Goal: Task Accomplishment & Management: Use online tool/utility

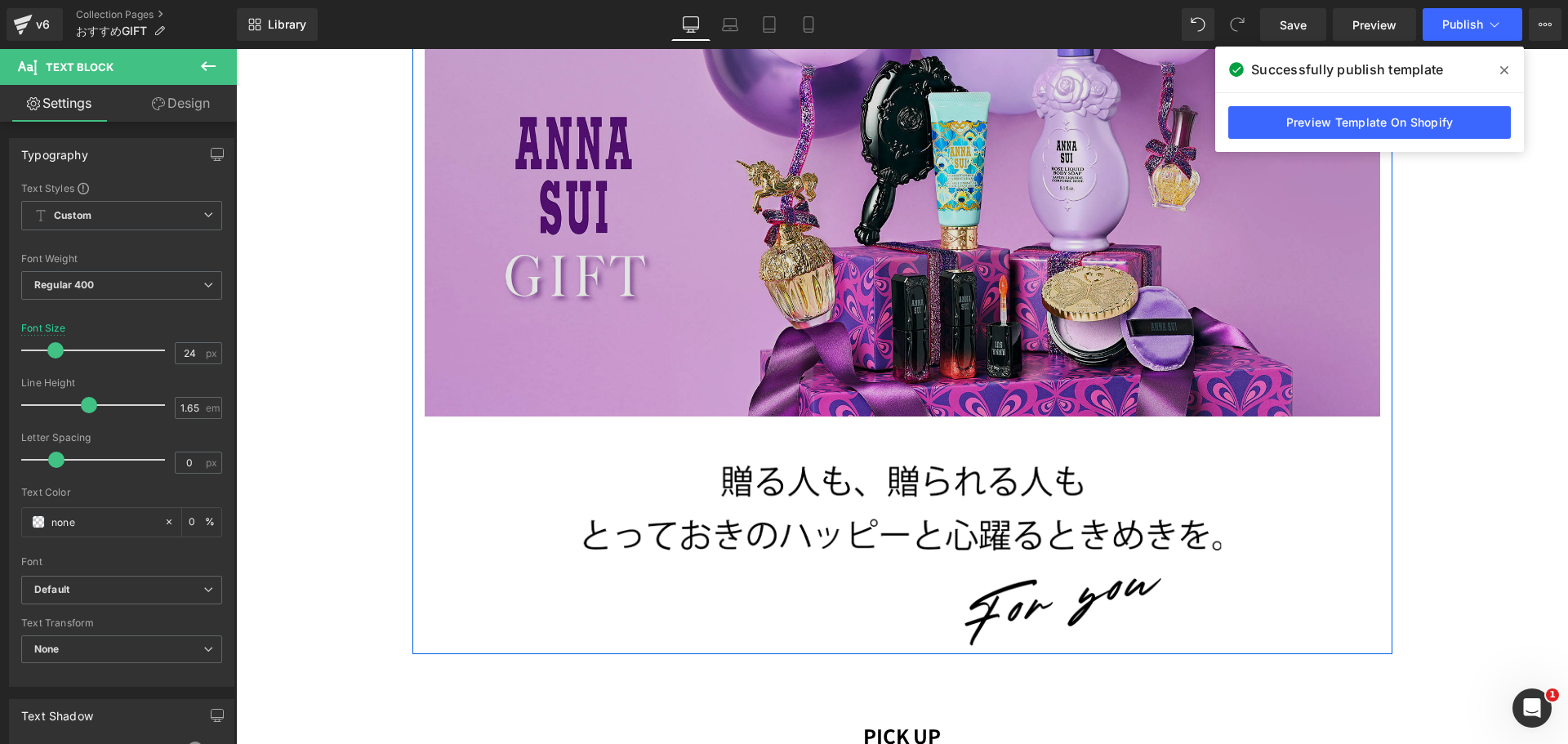
scroll to position [408, 0]
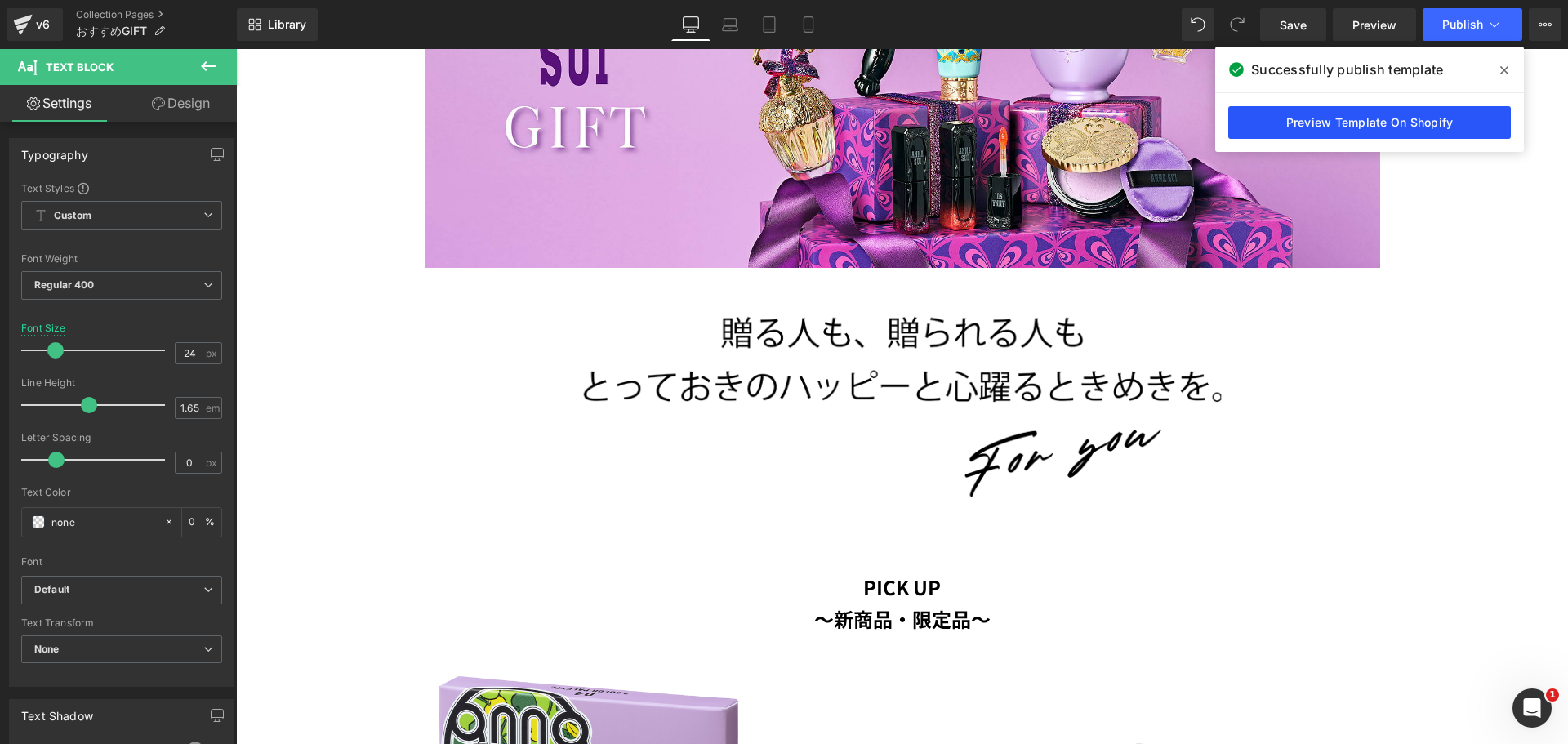
click at [1419, 119] on link "Preview Template On Shopify" at bounding box center [1369, 123] width 283 height 33
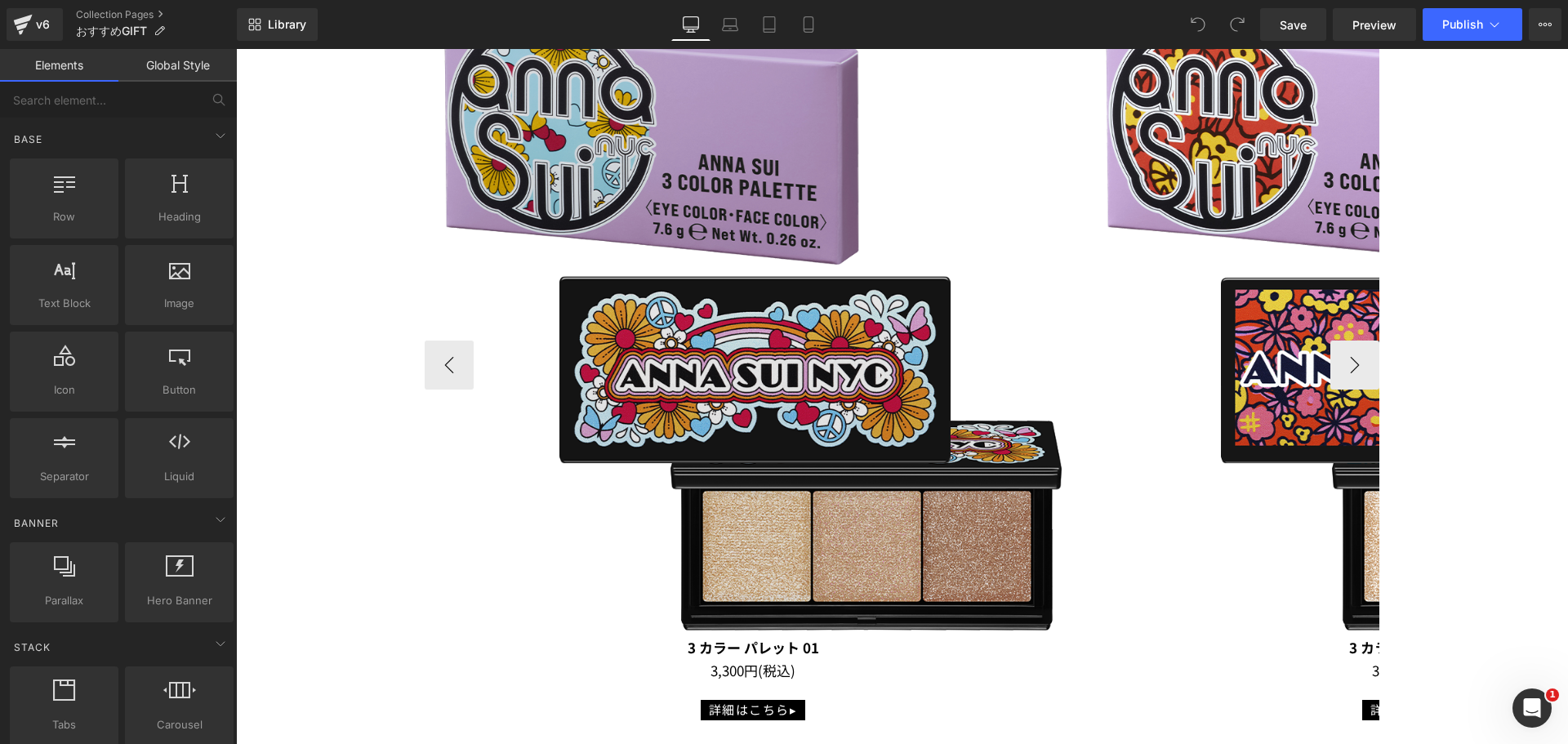
scroll to position [1225, 0]
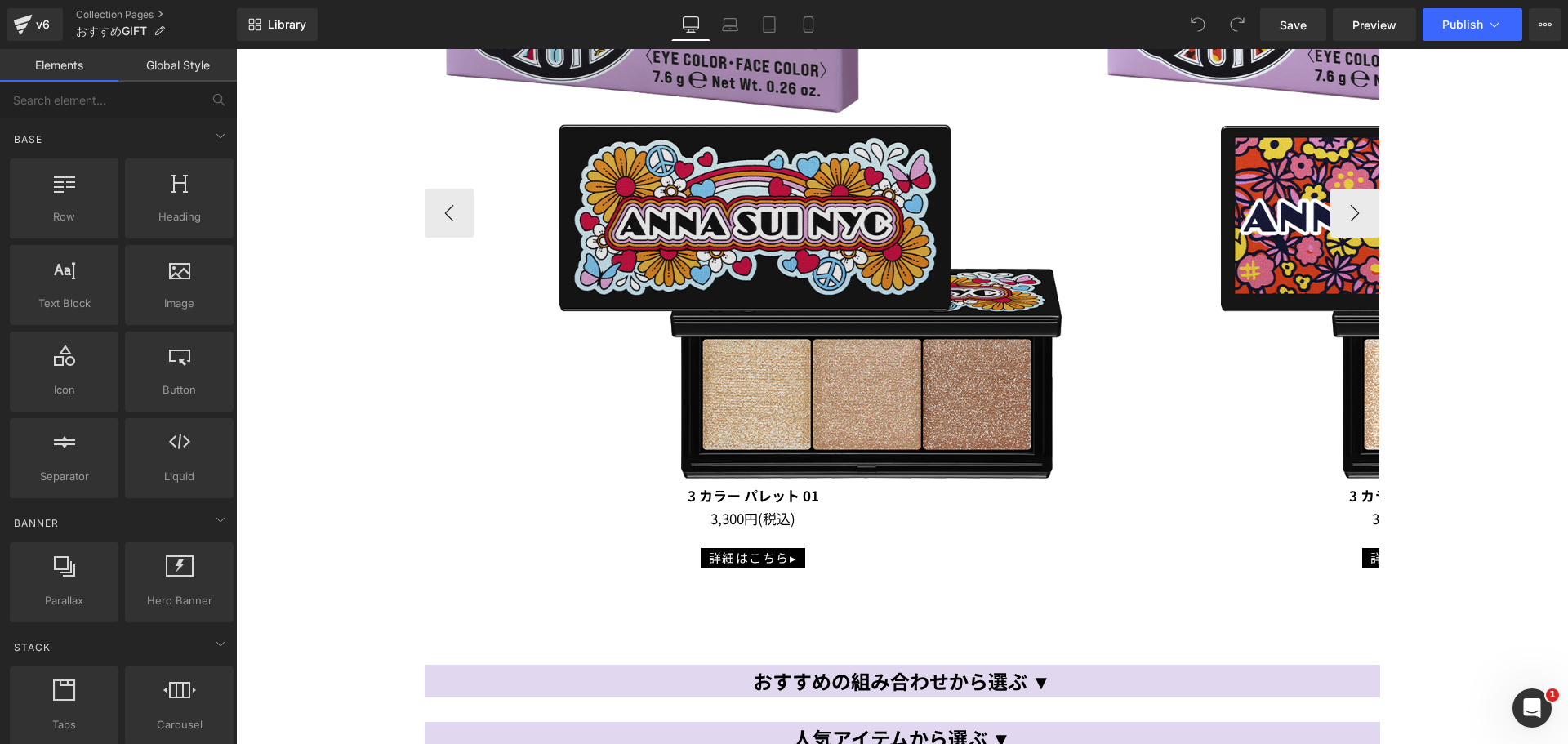
click at [792, 274] on img at bounding box center [753, 171] width 657 height 657
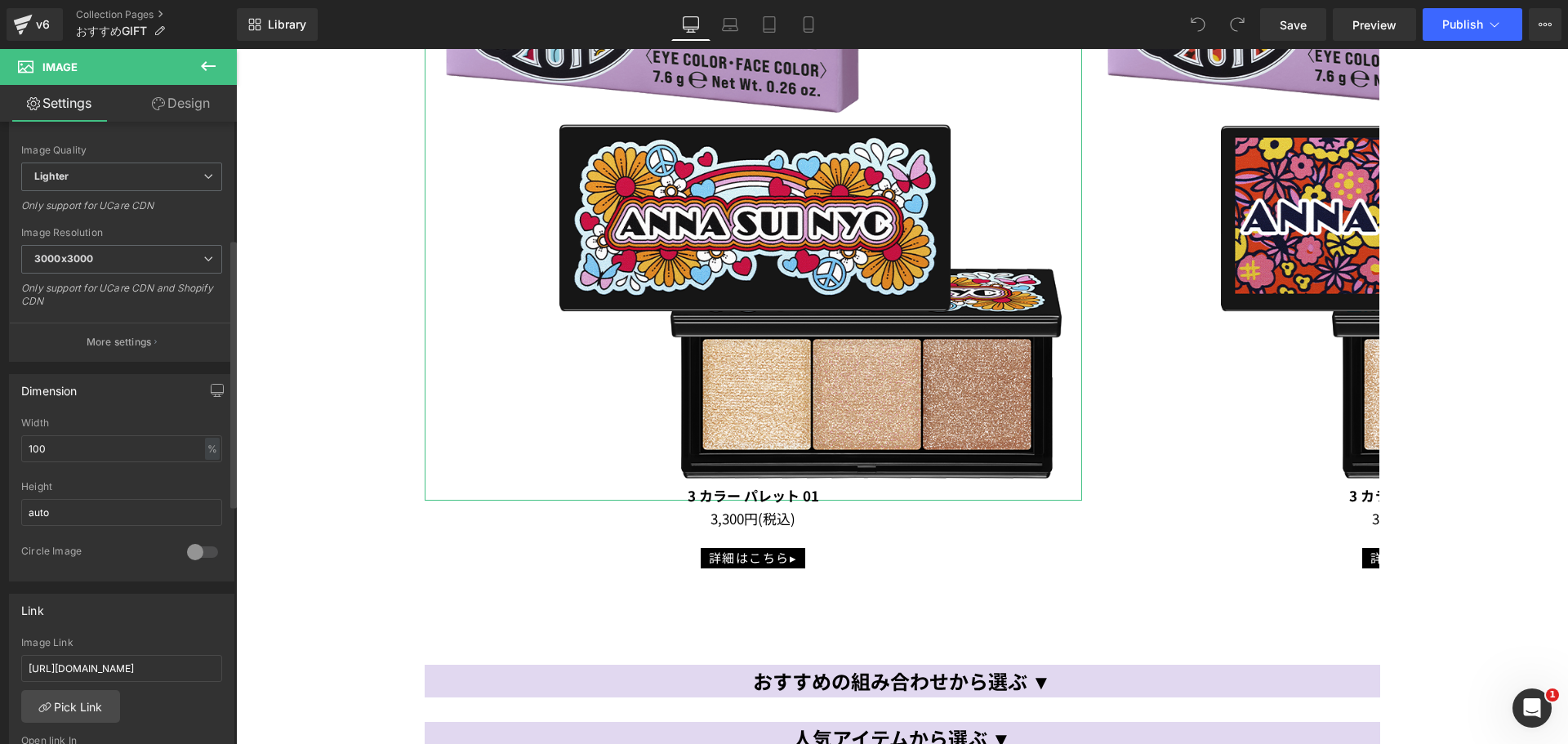
scroll to position [408, 0]
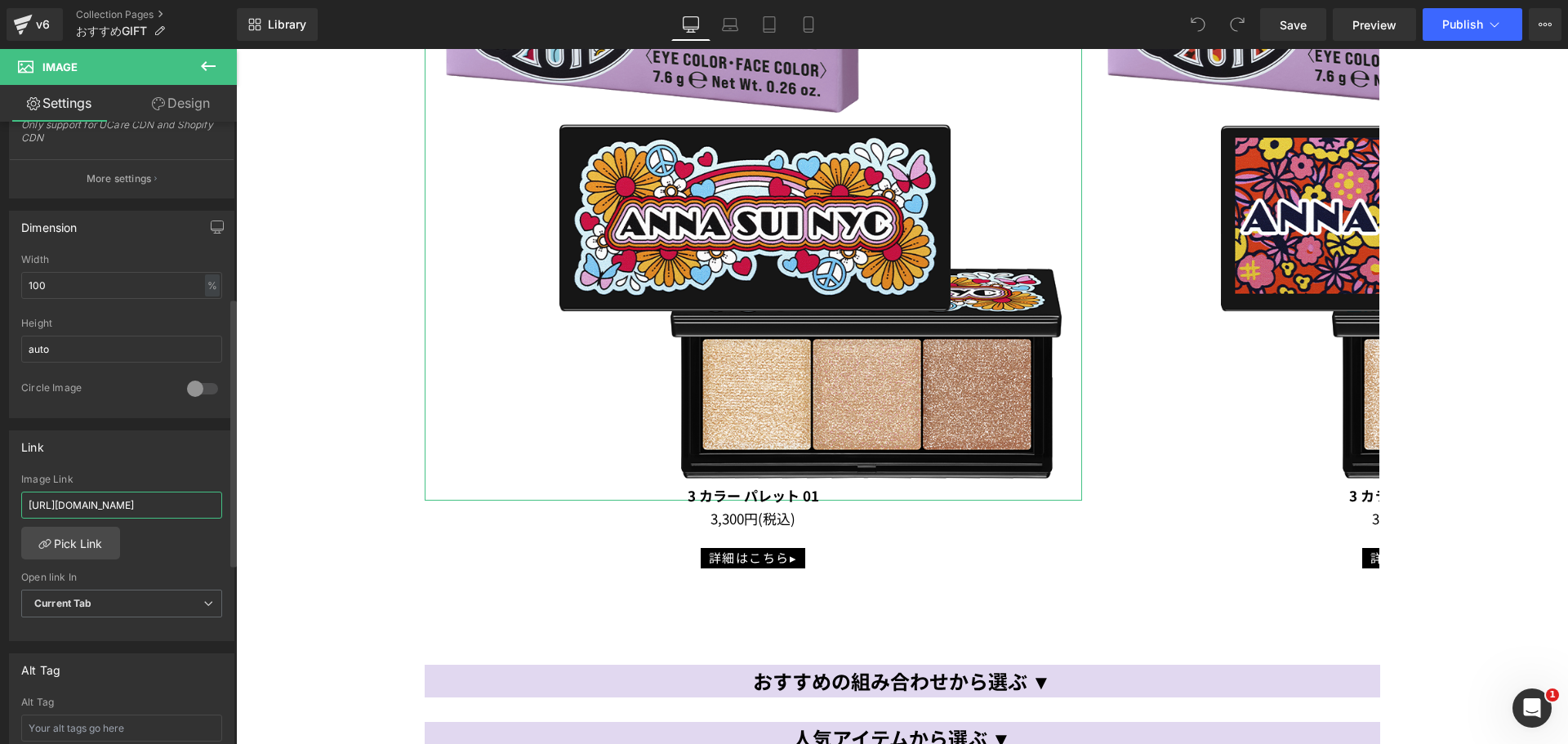
click at [171, 504] on input "https://annasui.co.jp/products/asahxl" at bounding box center [122, 505] width 201 height 27
drag, startPoint x: 208, startPoint y: 507, endPoint x: 0, endPoint y: 509, distance: 208.0
click at [0, 509] on div "Link https://annasui.co.jp/products/asahxl Image Link https://annasui.co.jp/pro…" at bounding box center [122, 530] width 244 height 224
paste input "ek01"
type input "https://annasui.co.jp/products/asahek01"
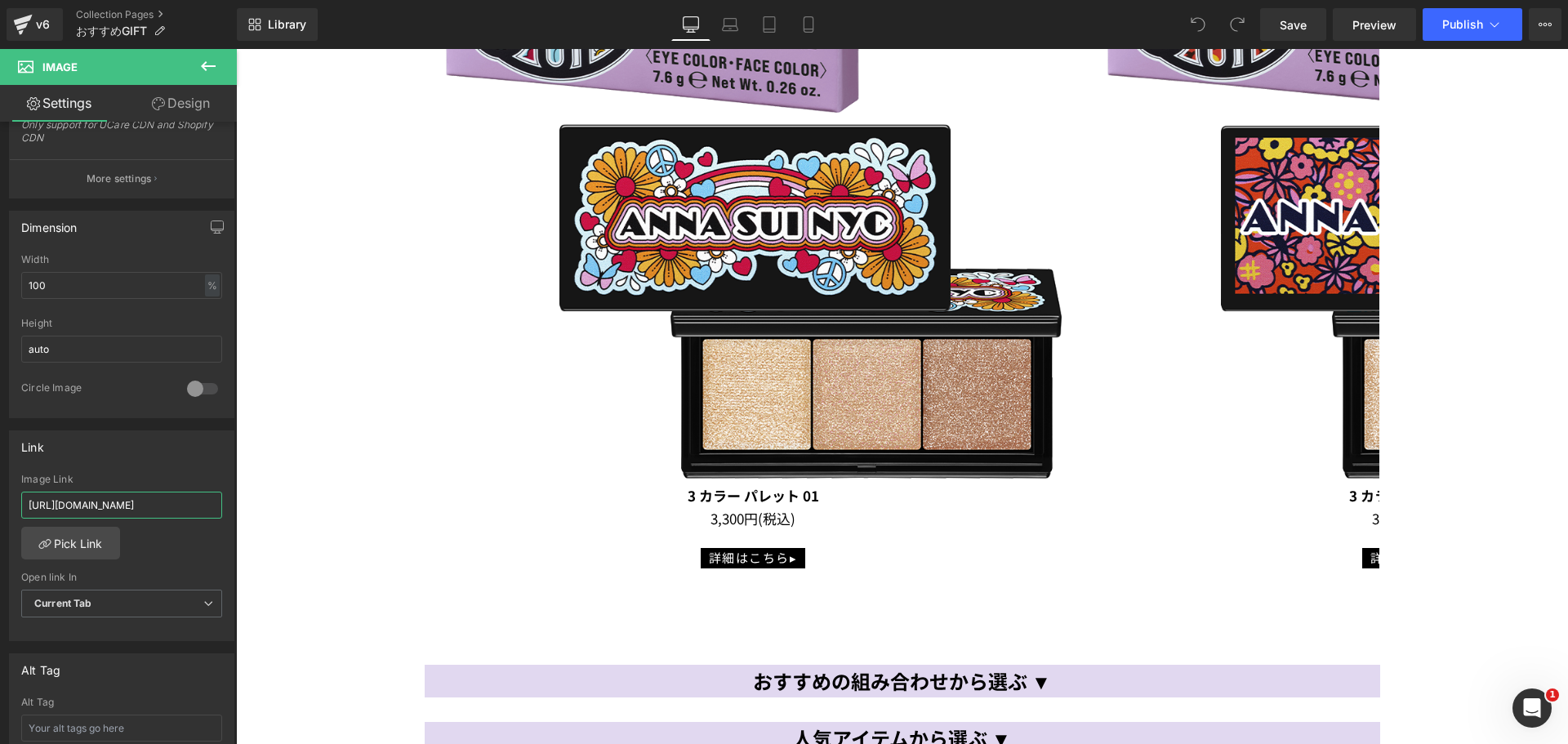
scroll to position [0, 6]
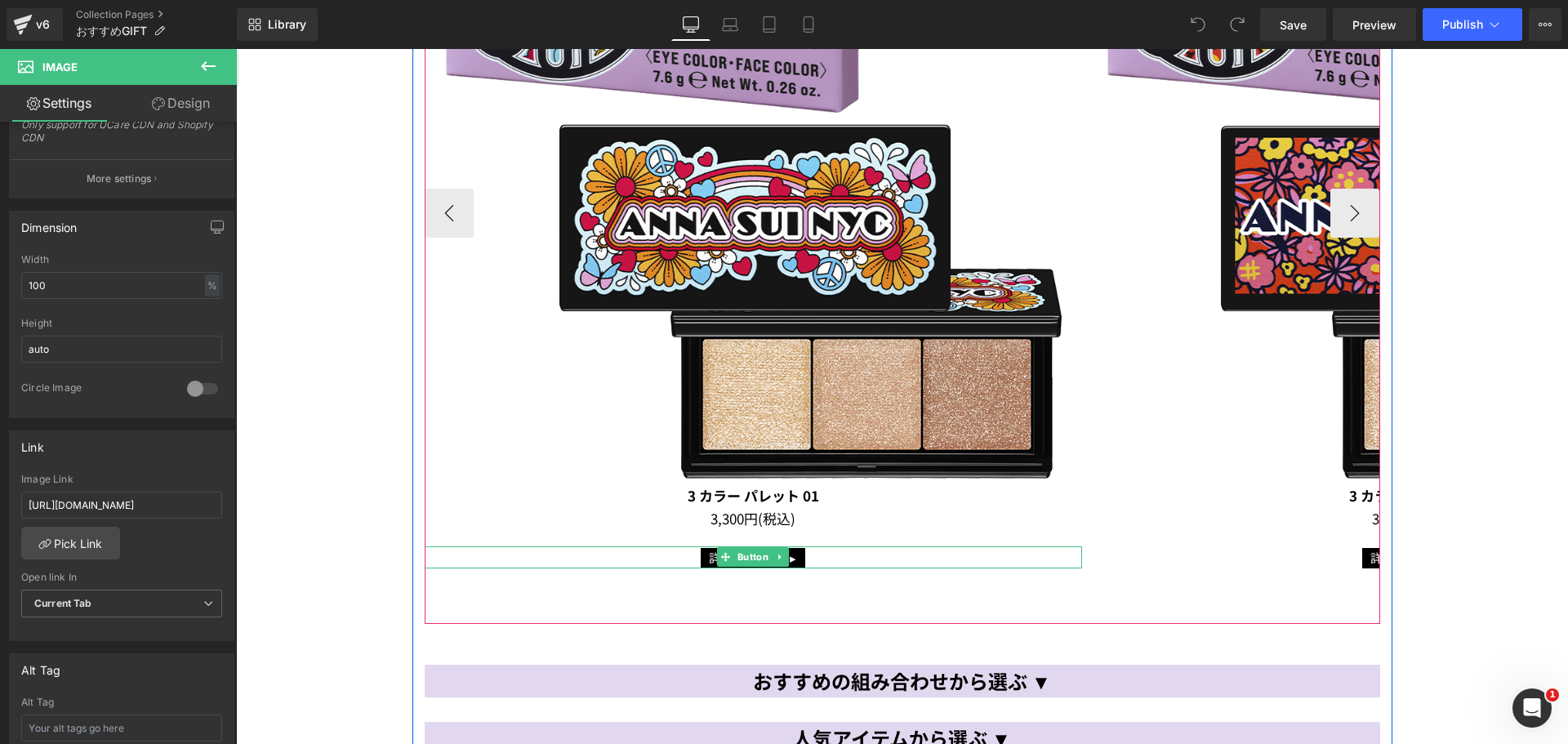
click at [701, 560] on link "詳細はこちら▸" at bounding box center [754, 557] width 105 height 20
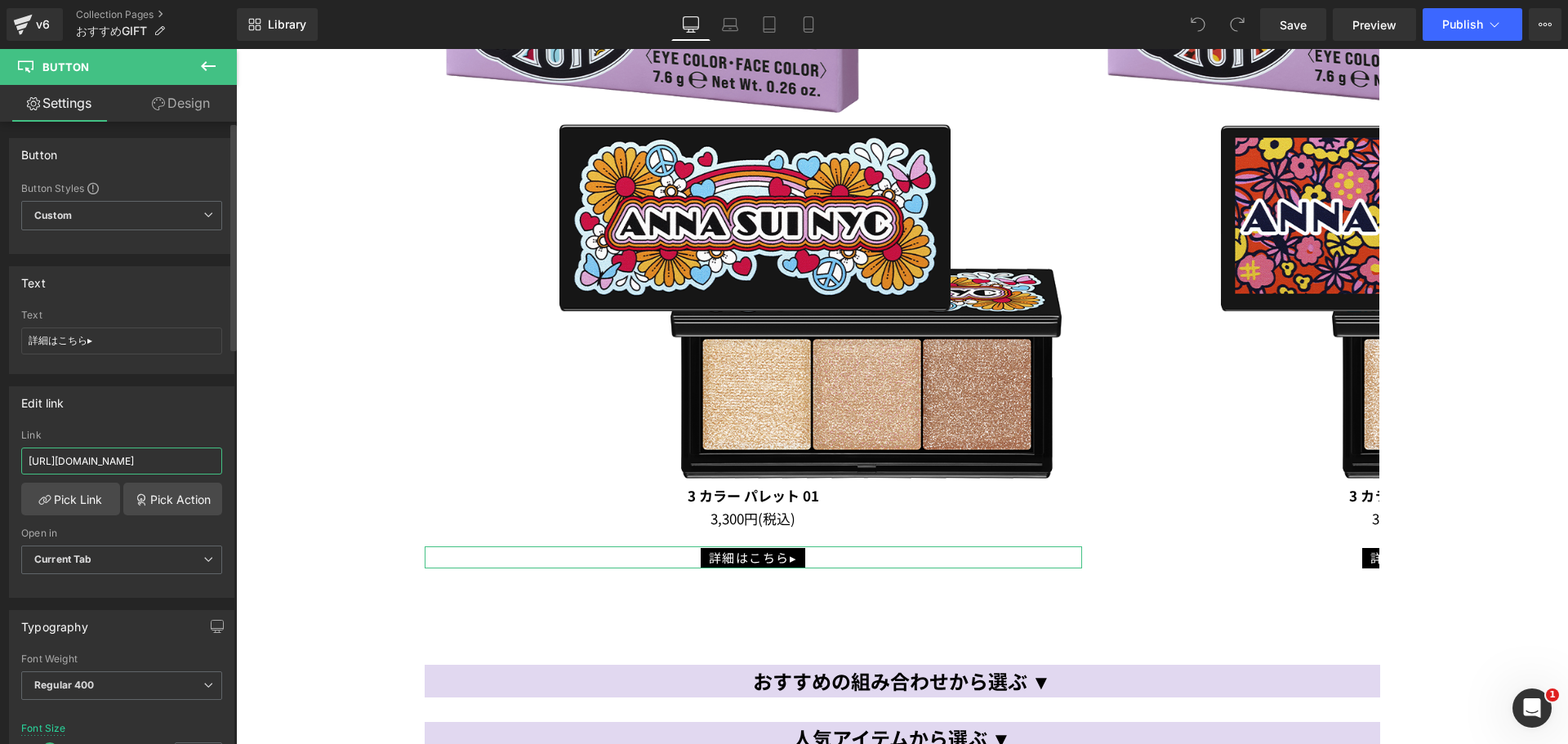
click at [170, 459] on input "https://annasui.co.jp/products/asahek01" at bounding box center [122, 461] width 201 height 27
drag, startPoint x: 207, startPoint y: 462, endPoint x: 0, endPoint y: 466, distance: 207.0
click at [0, 466] on div "Edit link https://annasui.co.jp/products/asahek01 Link https://annasui.co.jp/pr…" at bounding box center [122, 486] width 244 height 224
type input "1"
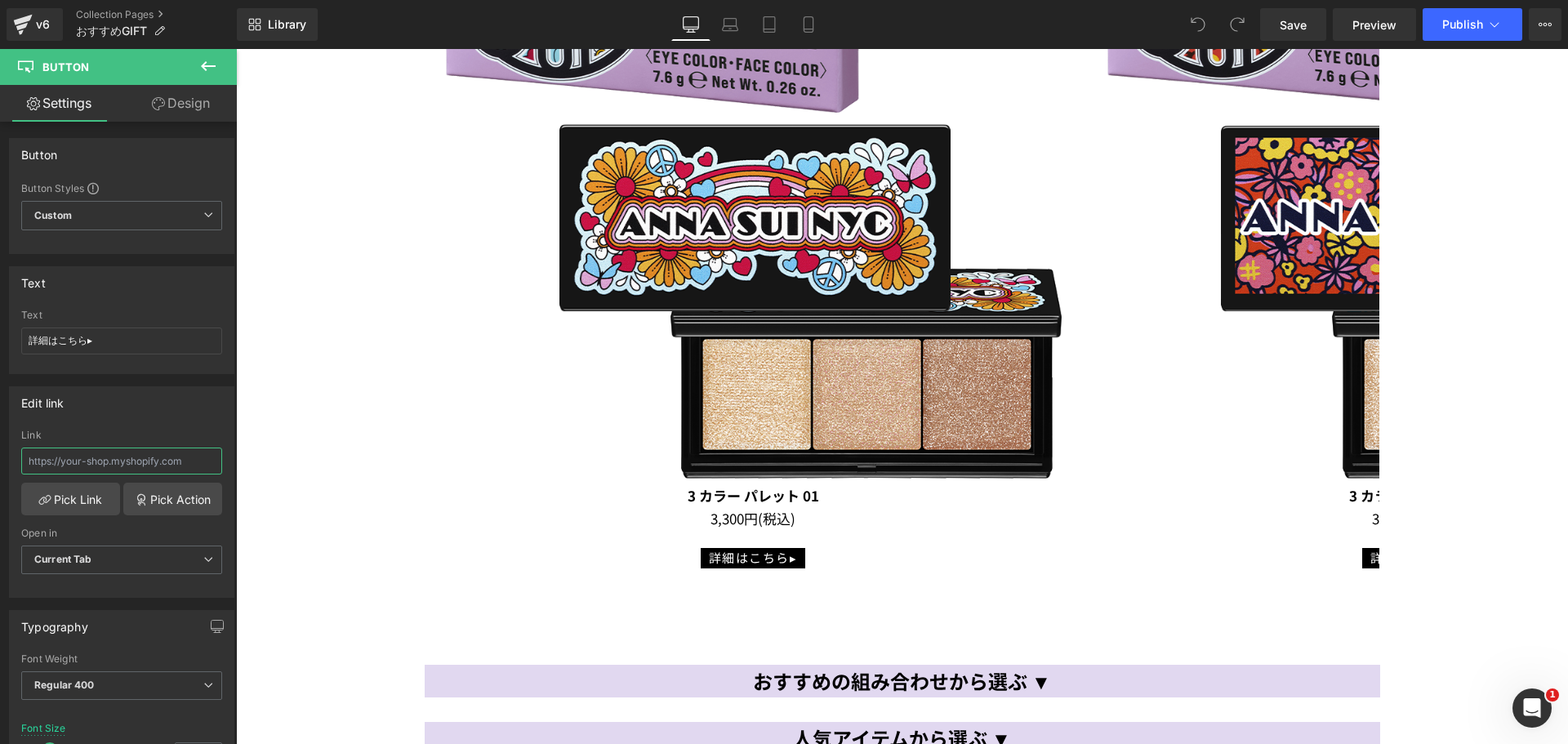
paste input "https://annasui.co.jp/products/asahek01"
type input "https://annasui.co.jp/products/asahek01"
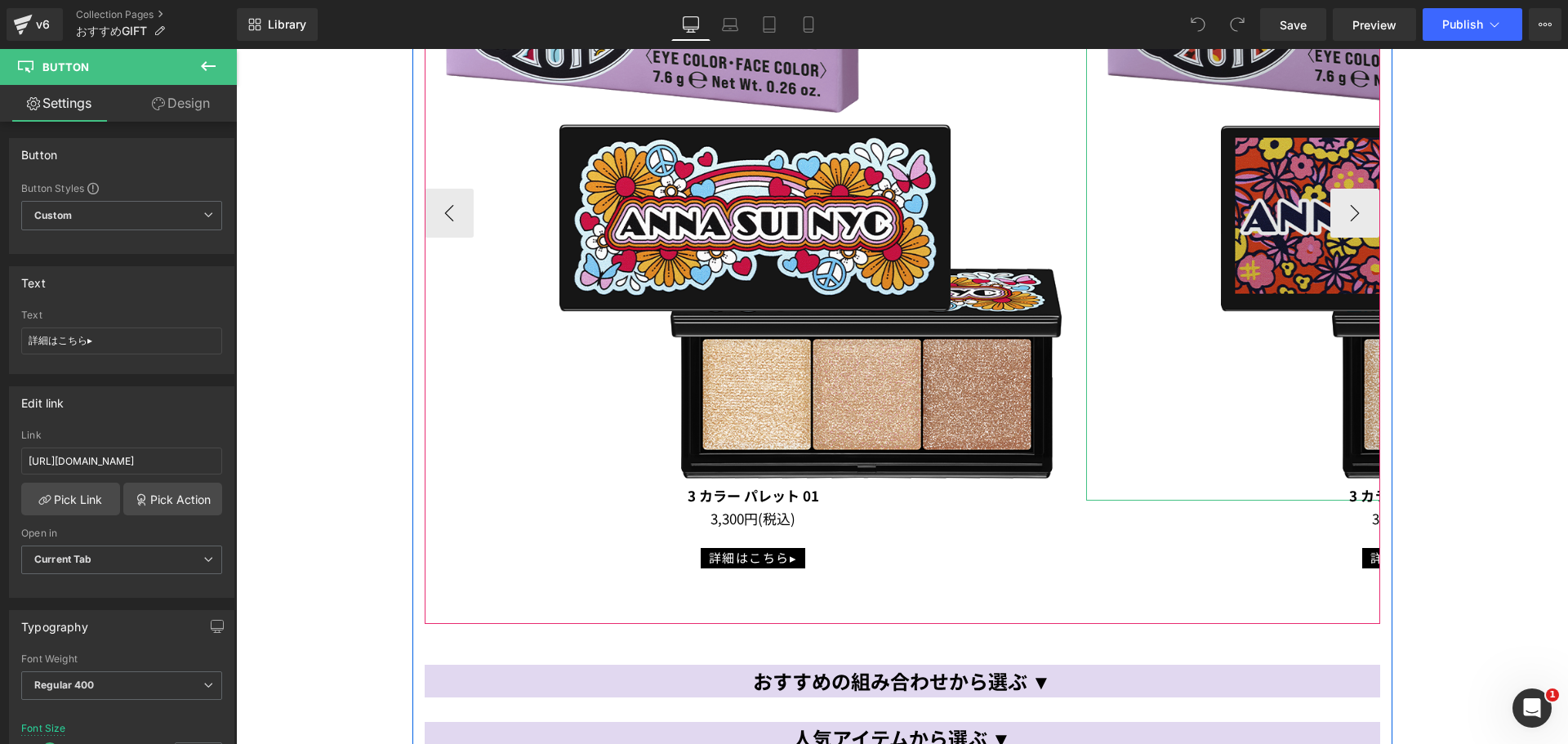
click at [1239, 251] on img at bounding box center [1415, 171] width 657 height 657
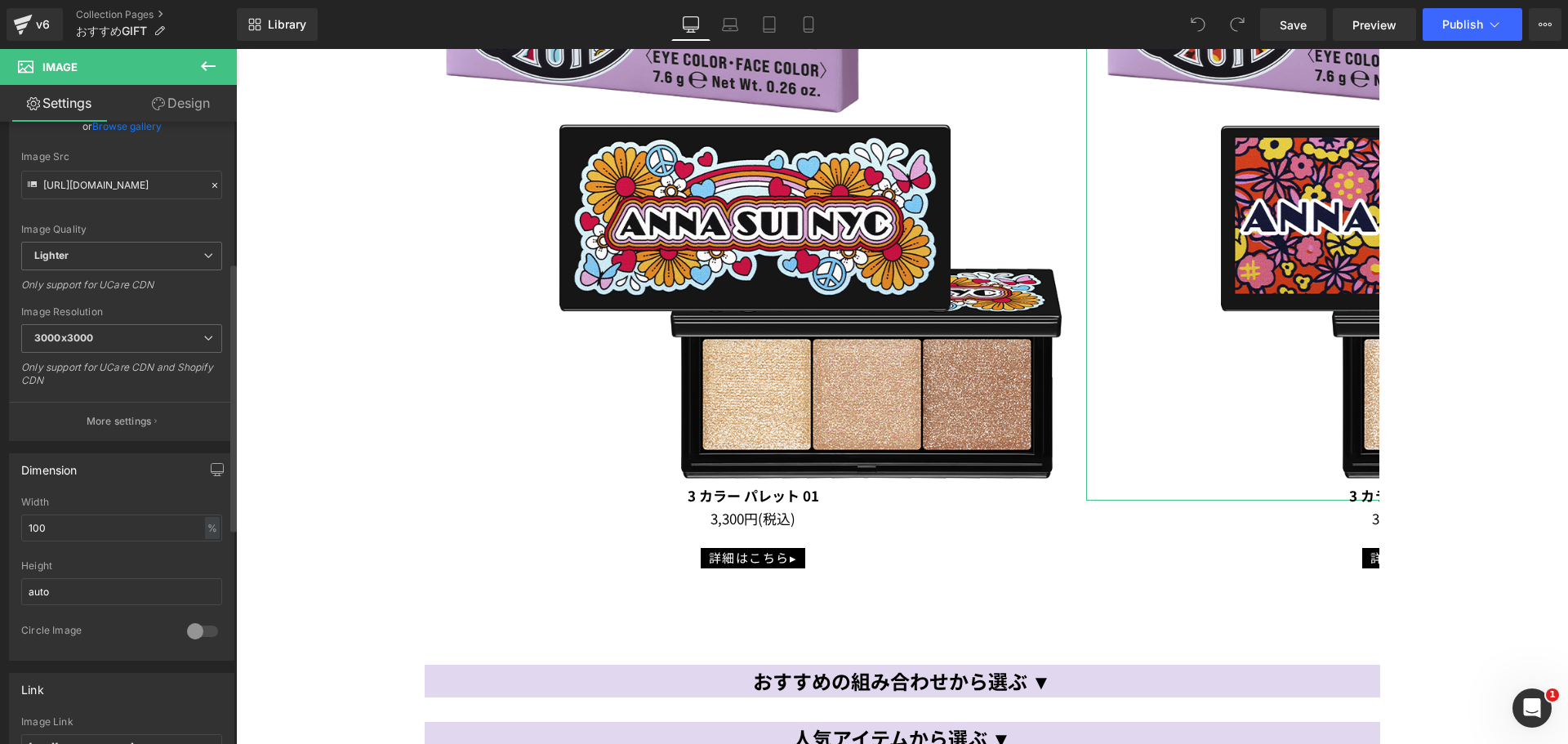
scroll to position [327, 0]
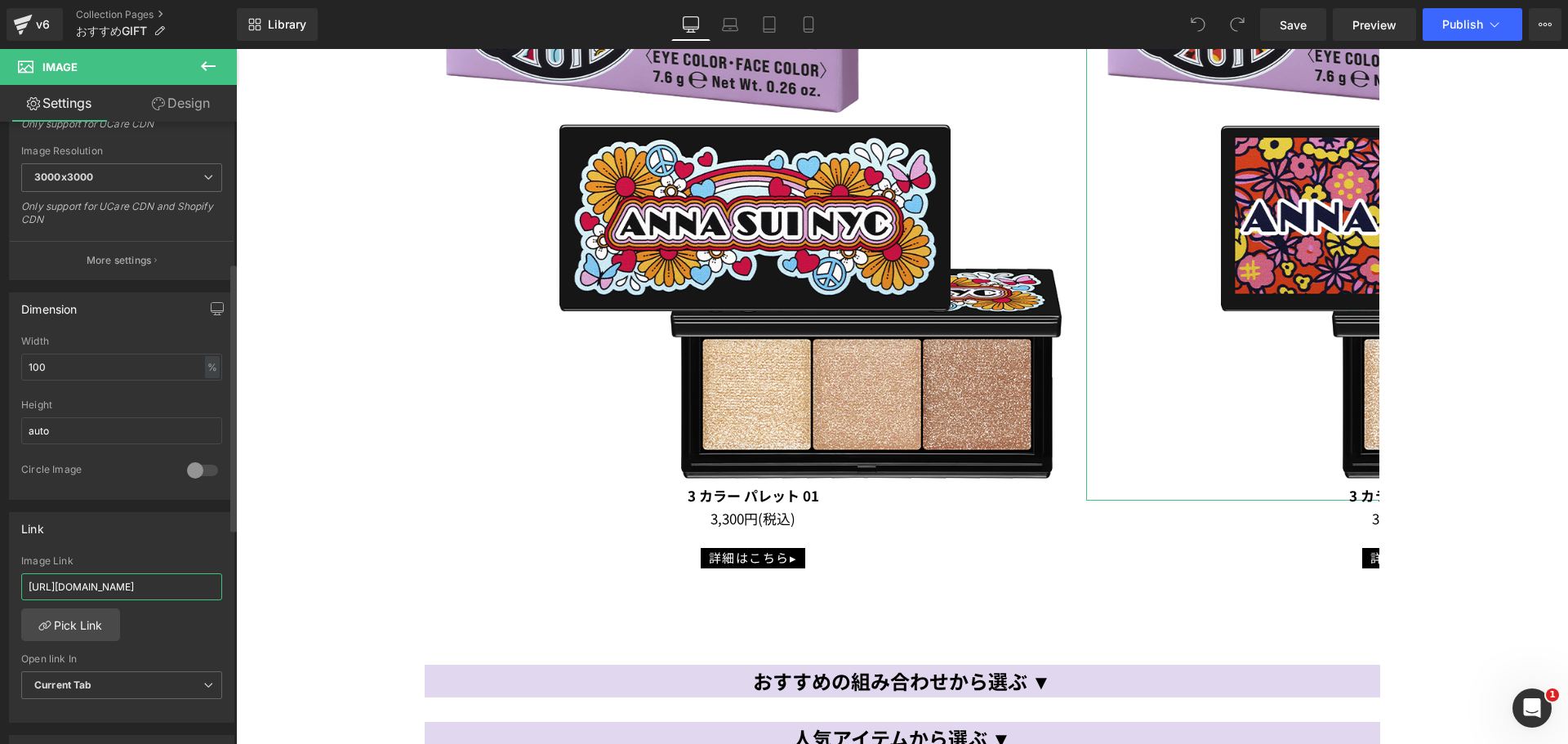
click at [147, 584] on input "https://annasui.co.jp/products/asahxm" at bounding box center [122, 587] width 201 height 27
drag, startPoint x: 209, startPoint y: 595, endPoint x: 4, endPoint y: 598, distance: 205.0
click at [4, 598] on div "Link https://annasui.co.jp/products/asahxm Image Link https://annasui.co.jp/pro…" at bounding box center [122, 612] width 244 height 224
type input "https://annasui.co.jp/products/asahek02"
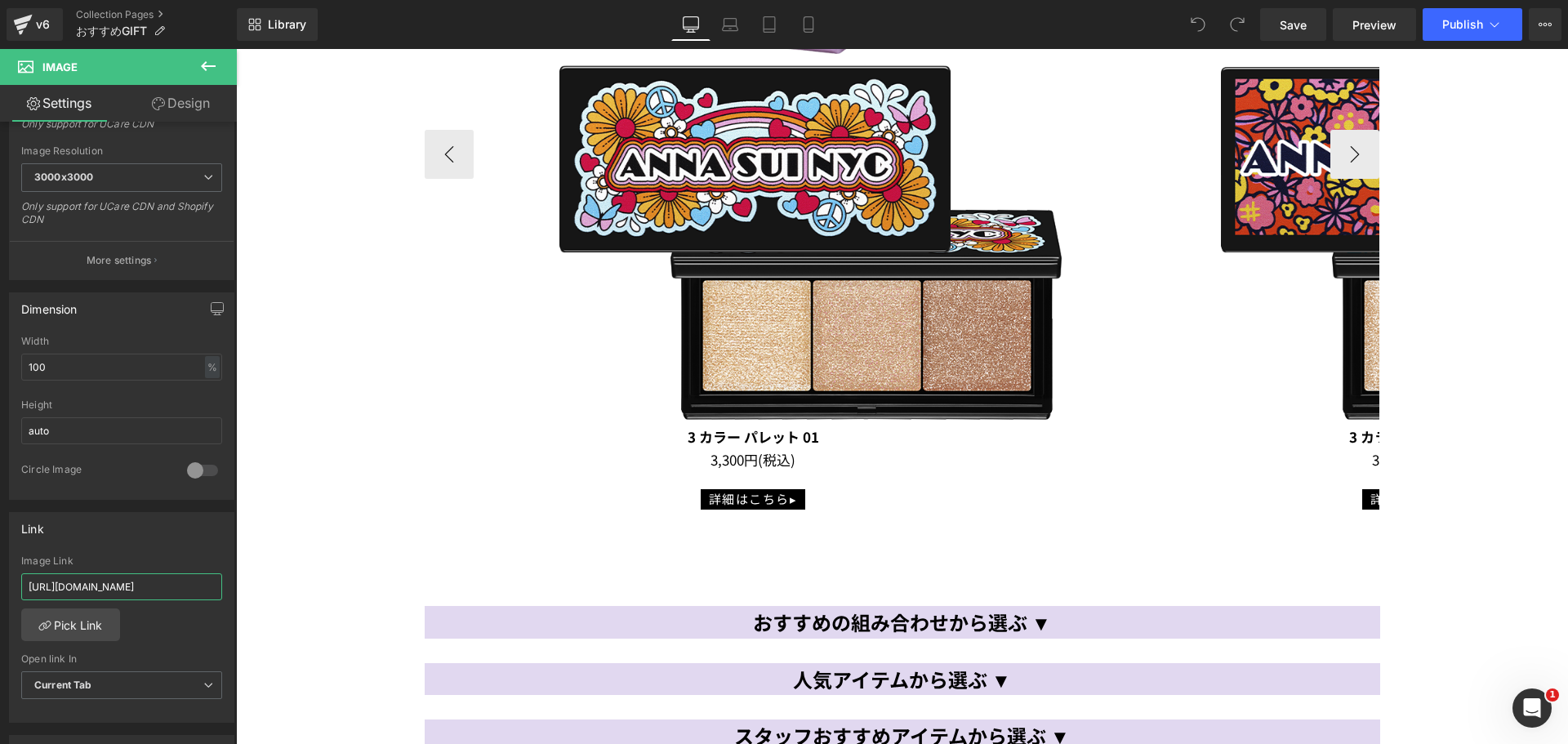
scroll to position [1306, 0]
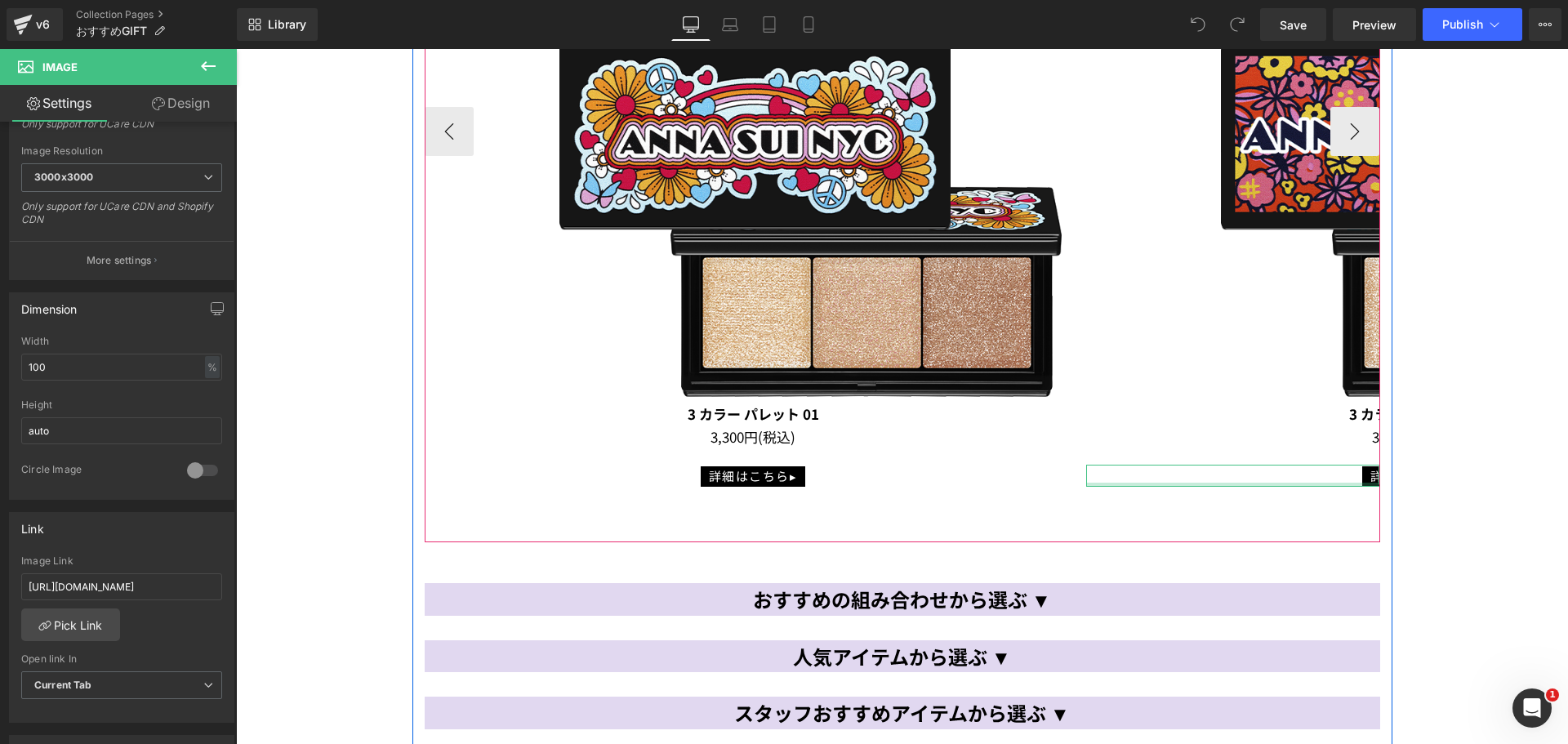
click at [1360, 483] on div at bounding box center [1415, 485] width 657 height 4
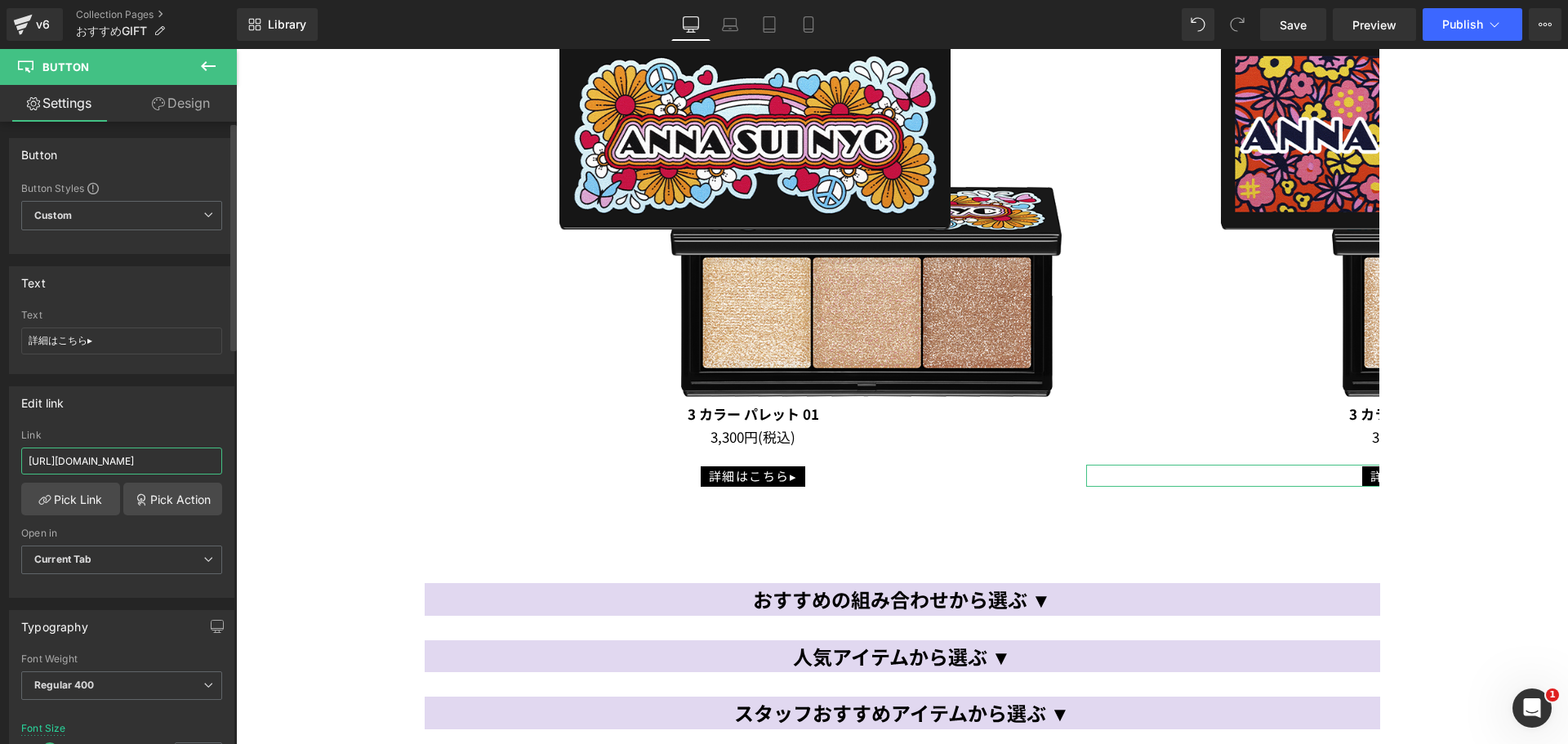
click at [152, 460] on input "https://annasui.co.jp/products/asahek02" at bounding box center [122, 461] width 201 height 27
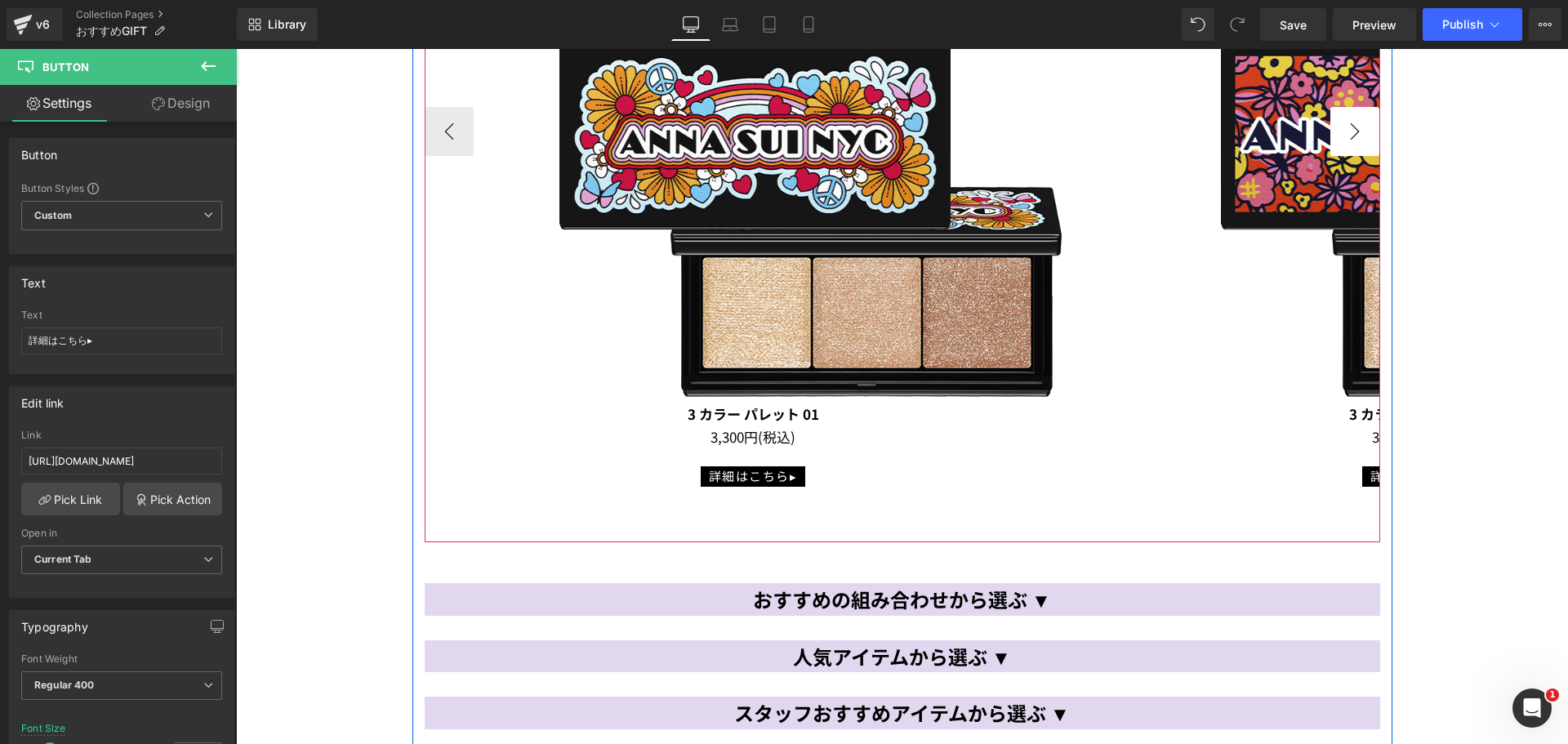
click at [1356, 134] on button "›" at bounding box center [1354, 131] width 49 height 49
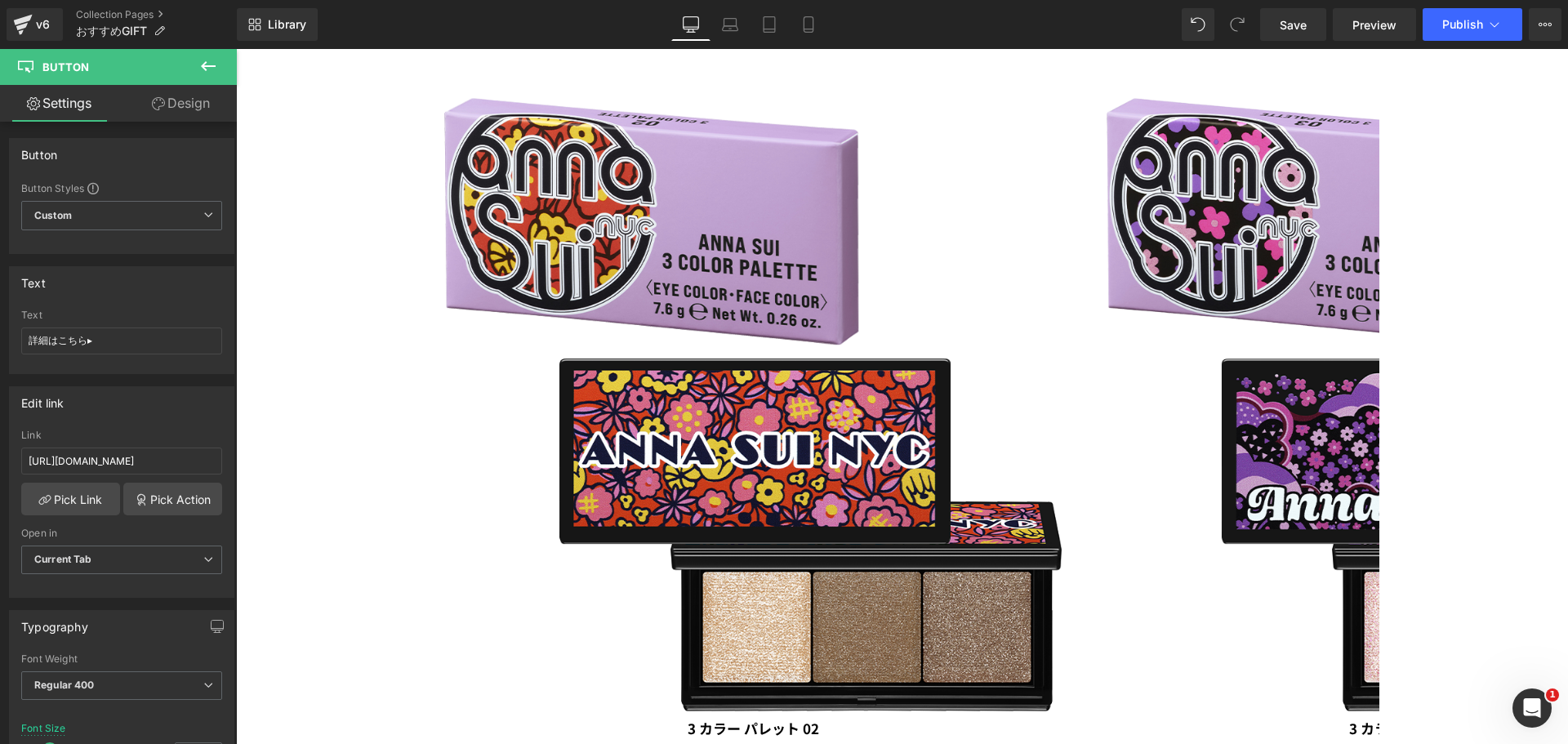
scroll to position [980, 0]
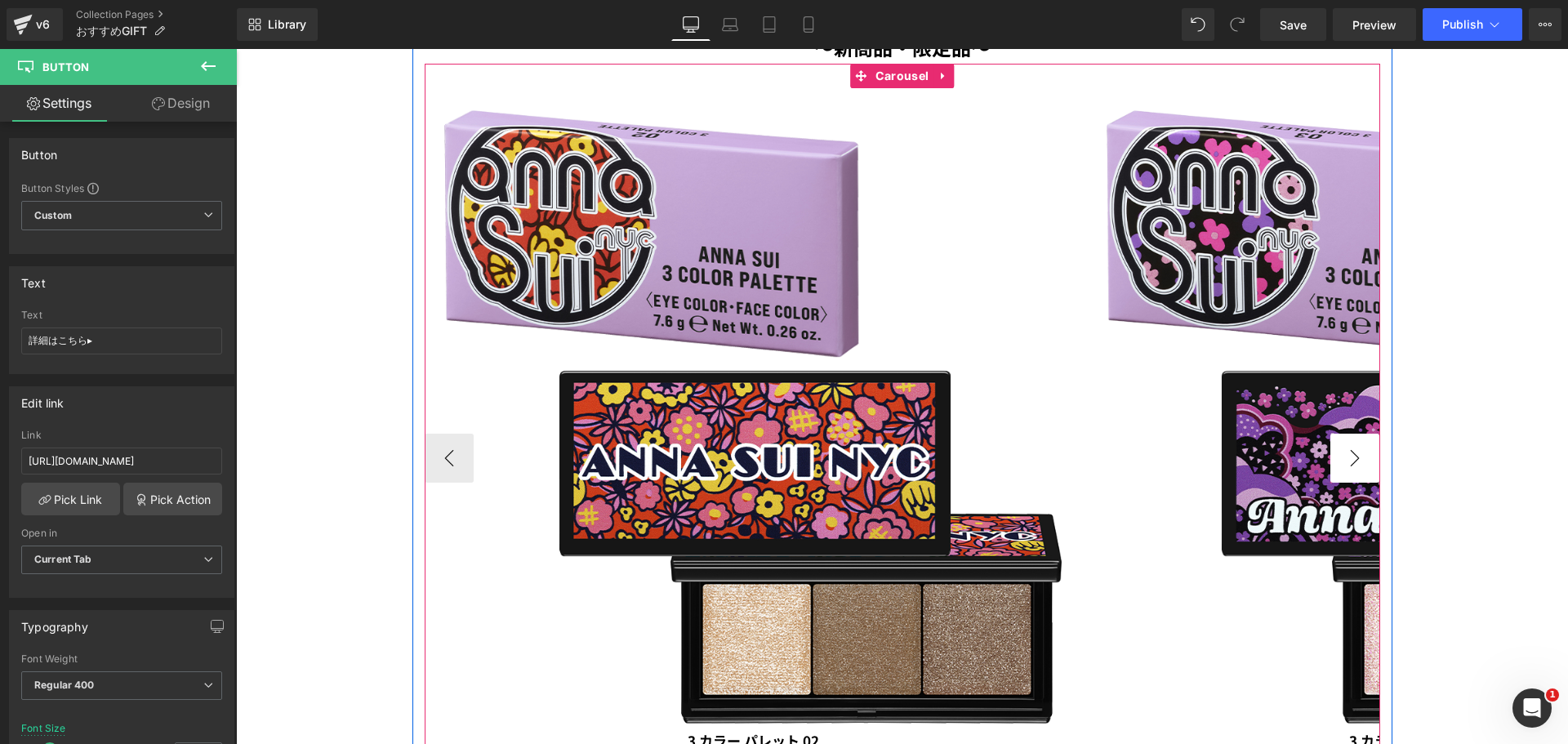
click at [1346, 462] on button "›" at bounding box center [1354, 458] width 49 height 49
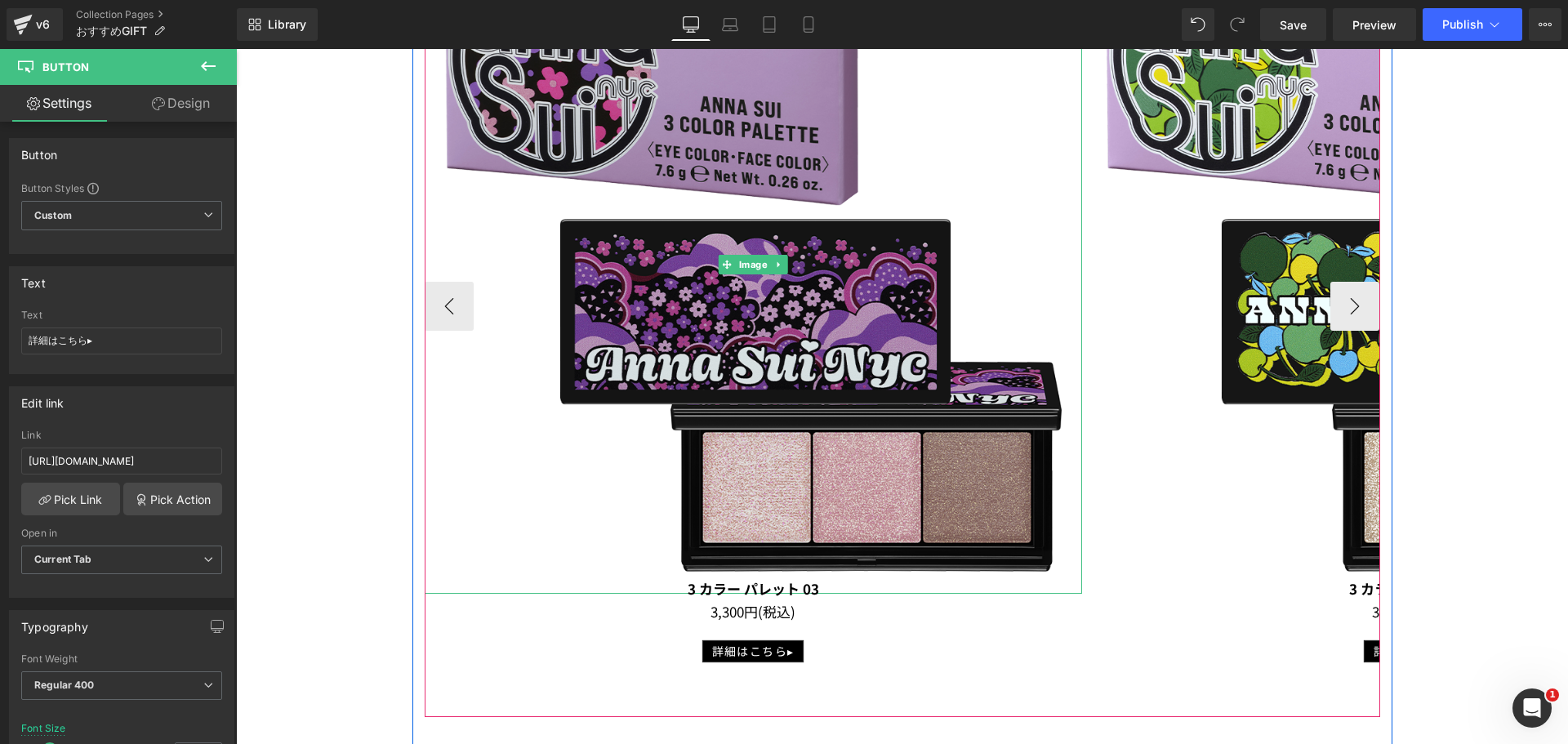
scroll to position [1143, 0]
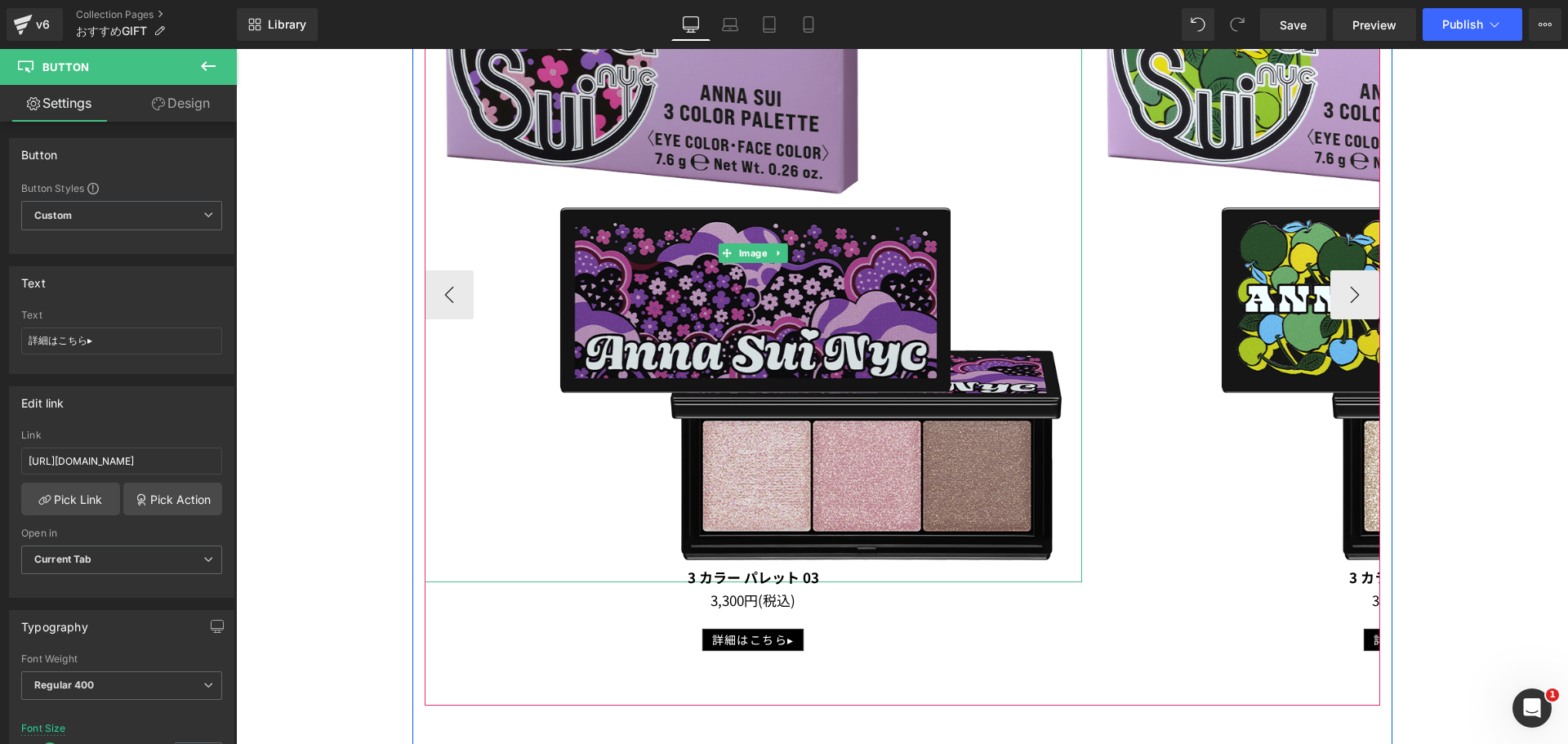
click at [716, 267] on img at bounding box center [753, 254] width 657 height 657
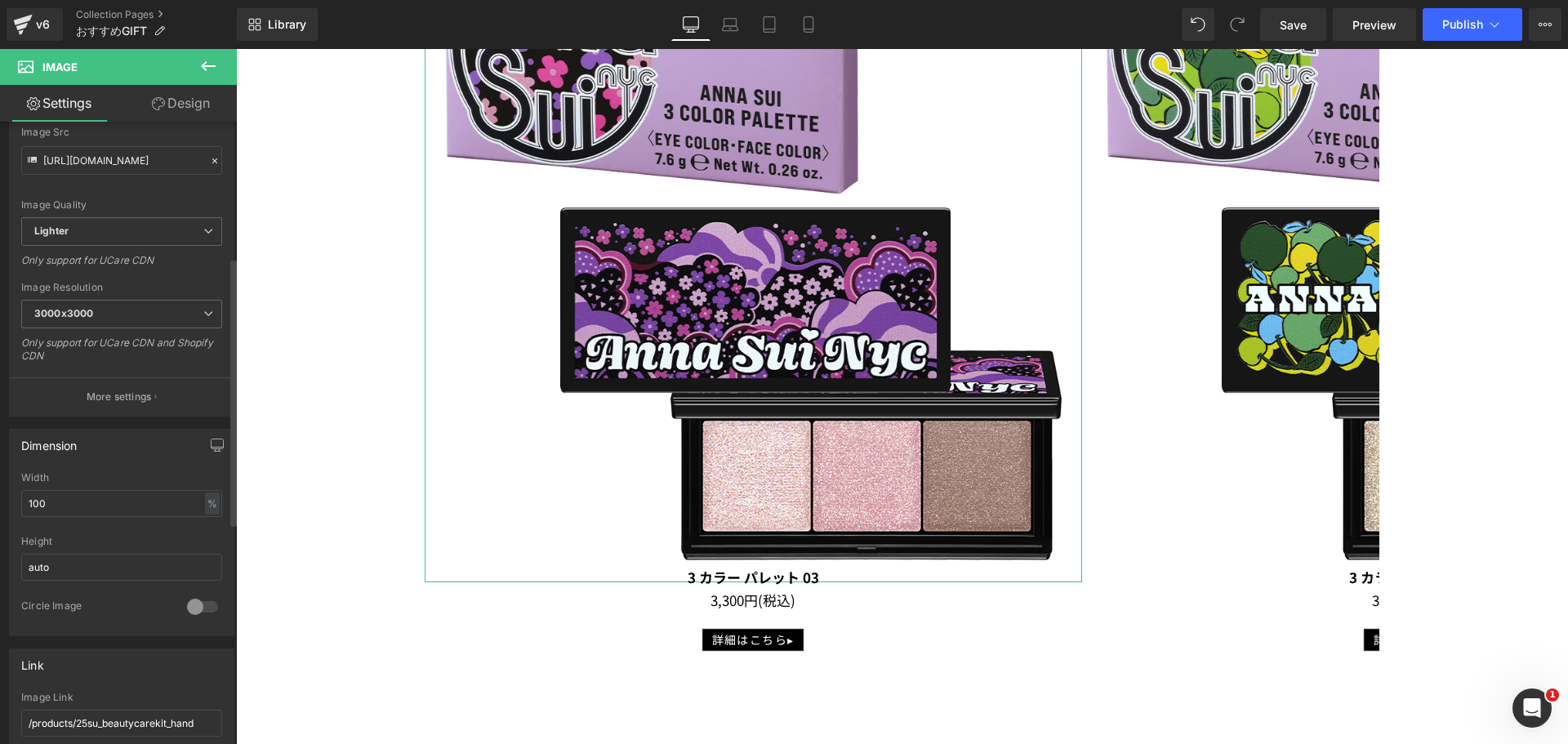
scroll to position [327, 0]
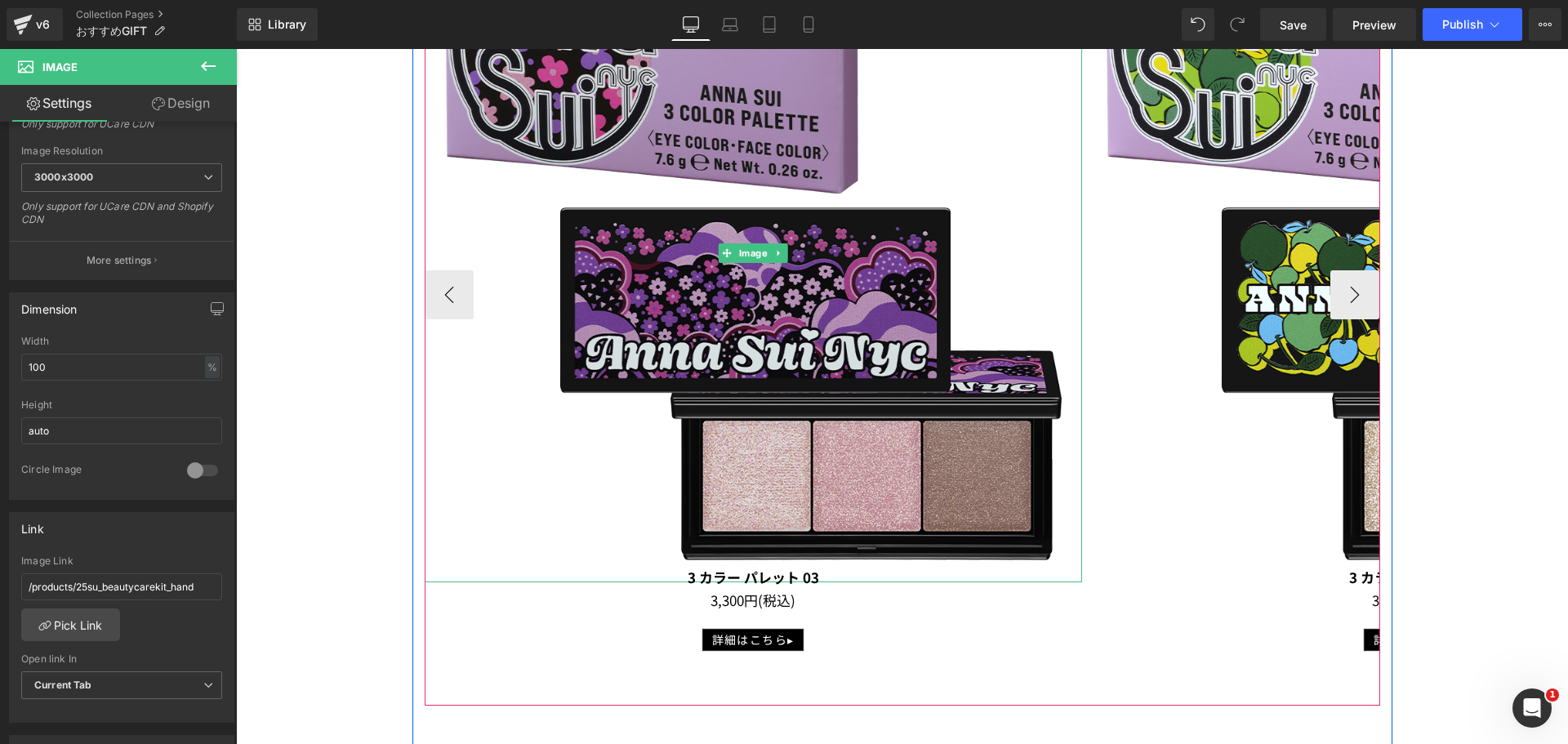
click at [668, 325] on img at bounding box center [753, 254] width 657 height 657
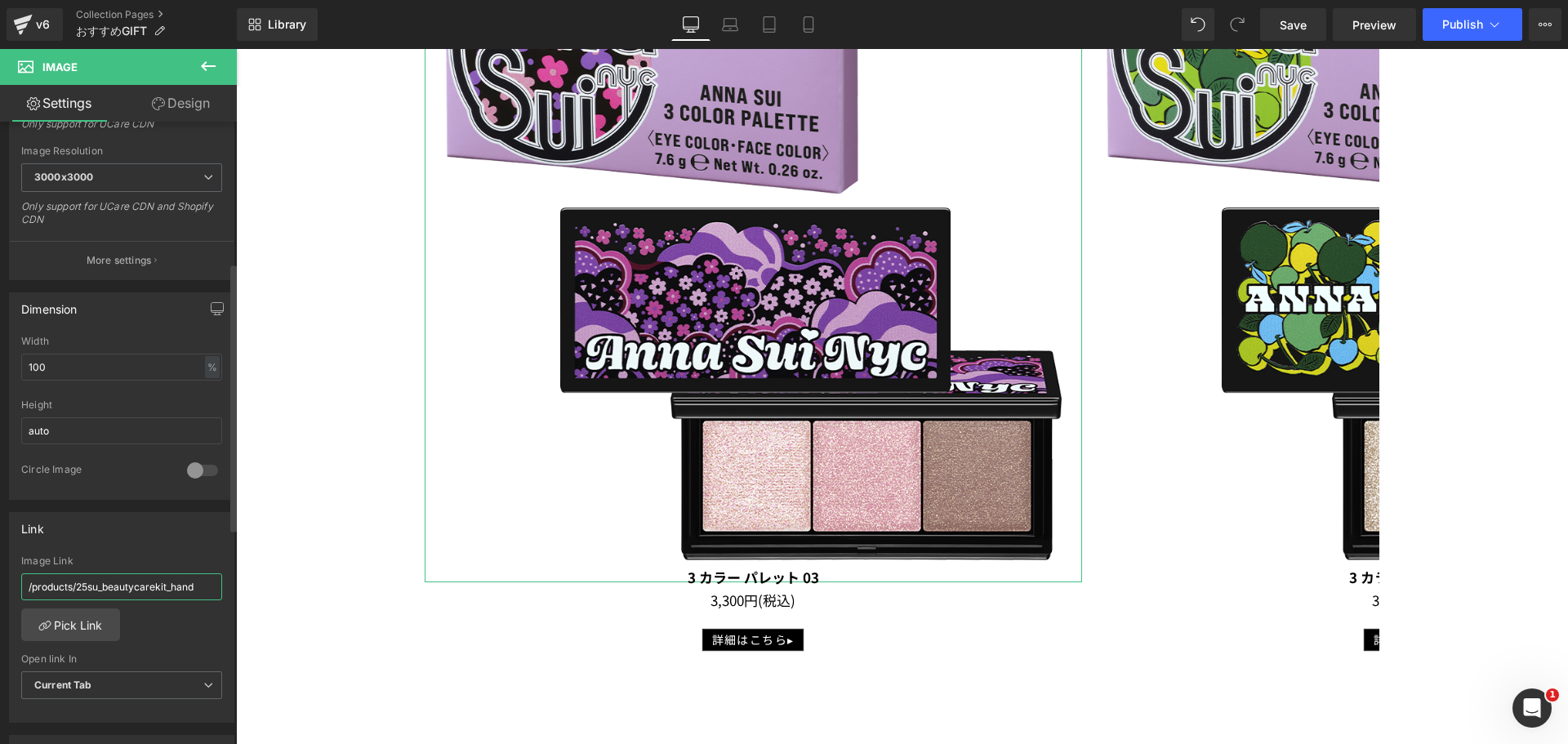
drag, startPoint x: 205, startPoint y: 588, endPoint x: 216, endPoint y: 590, distance: 11.2
click at [216, 590] on div "/products/25su_beautycarekit_hand Image Link /products/25su_beautycarekit_hand …" at bounding box center [122, 639] width 224 height 168
drag, startPoint x: 202, startPoint y: 586, endPoint x: 0, endPoint y: 587, distance: 202.0
click at [0, 587] on div "Link /products/25su_beautycarekit_hand Image Link /products/25su_beautycarekit_…" at bounding box center [122, 612] width 244 height 224
paste input "https://annasui.co.jp/products/asahek01"
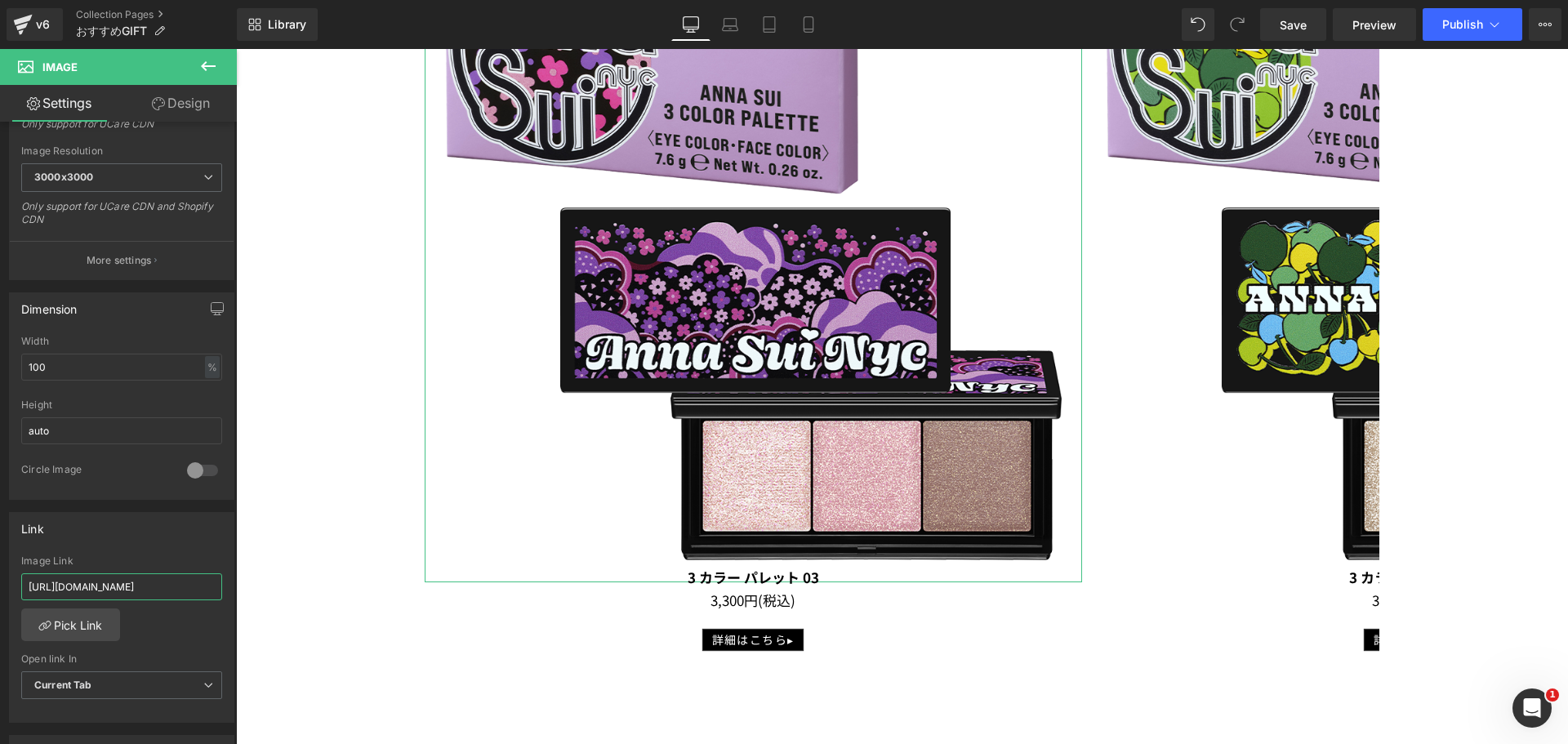
scroll to position [0, 6]
type input "https://annasui.co.jp/products/asahek03"
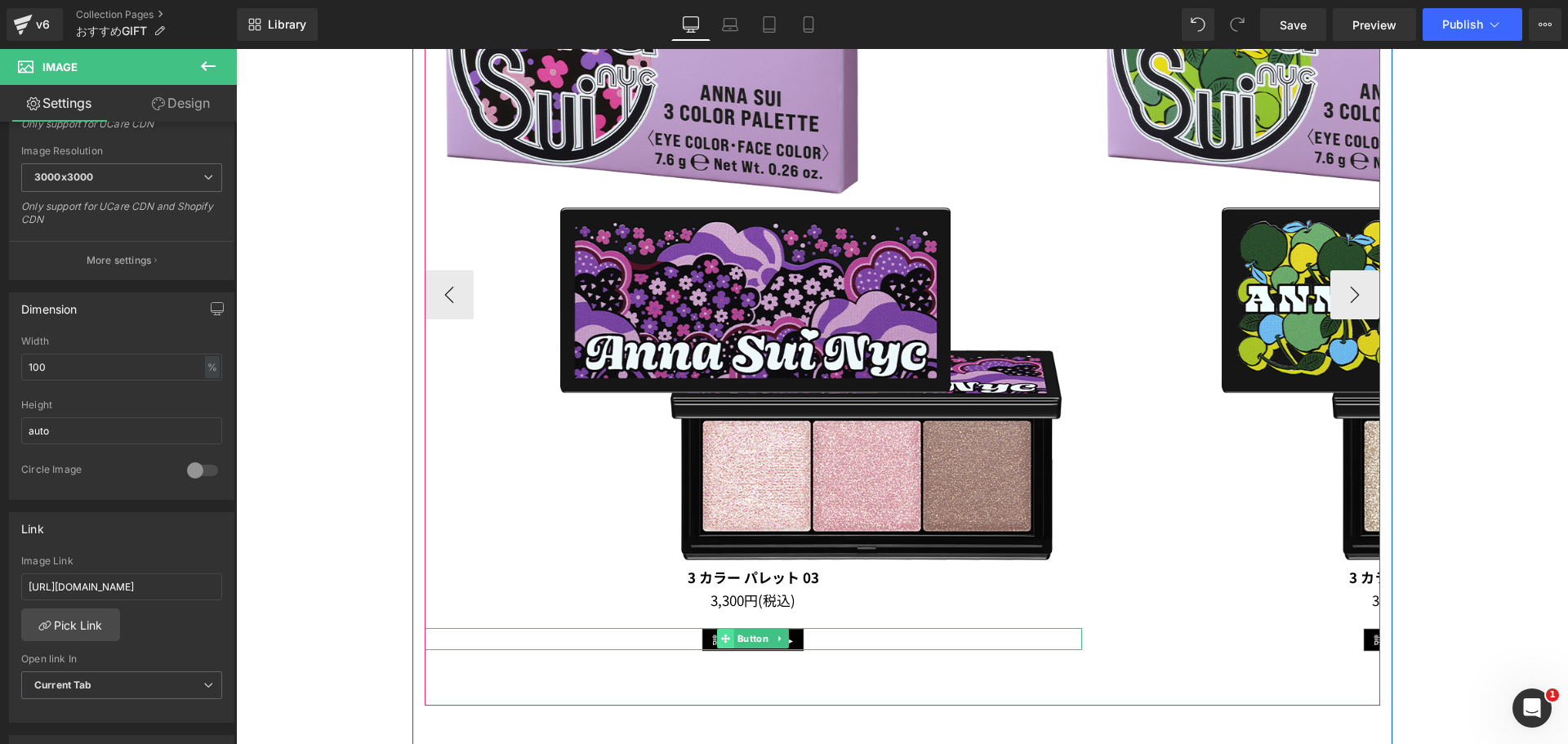
click at [721, 636] on icon at bounding box center [725, 639] width 9 height 10
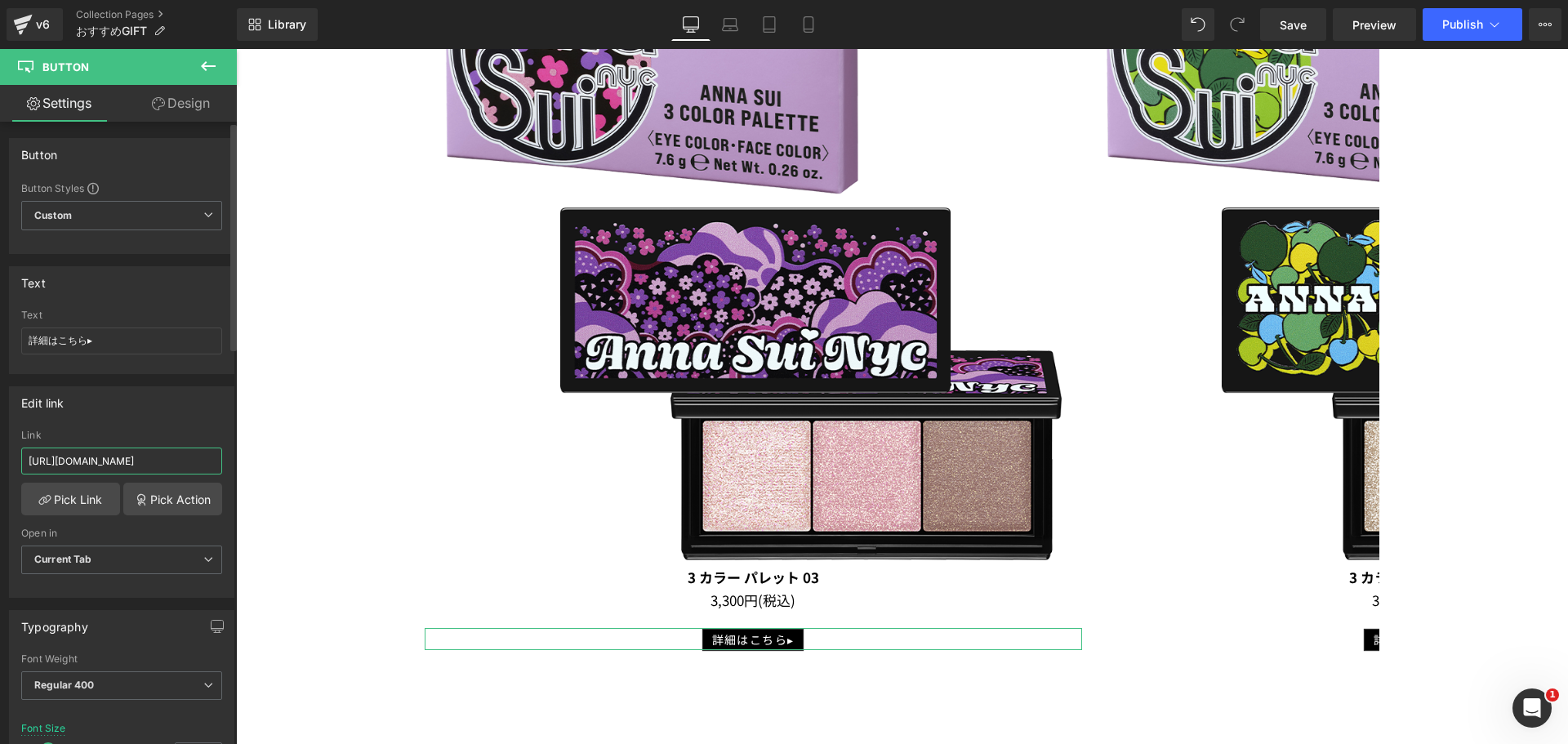
click at [199, 462] on input "https://annasui.co.jp/products/asahek03" at bounding box center [122, 461] width 201 height 27
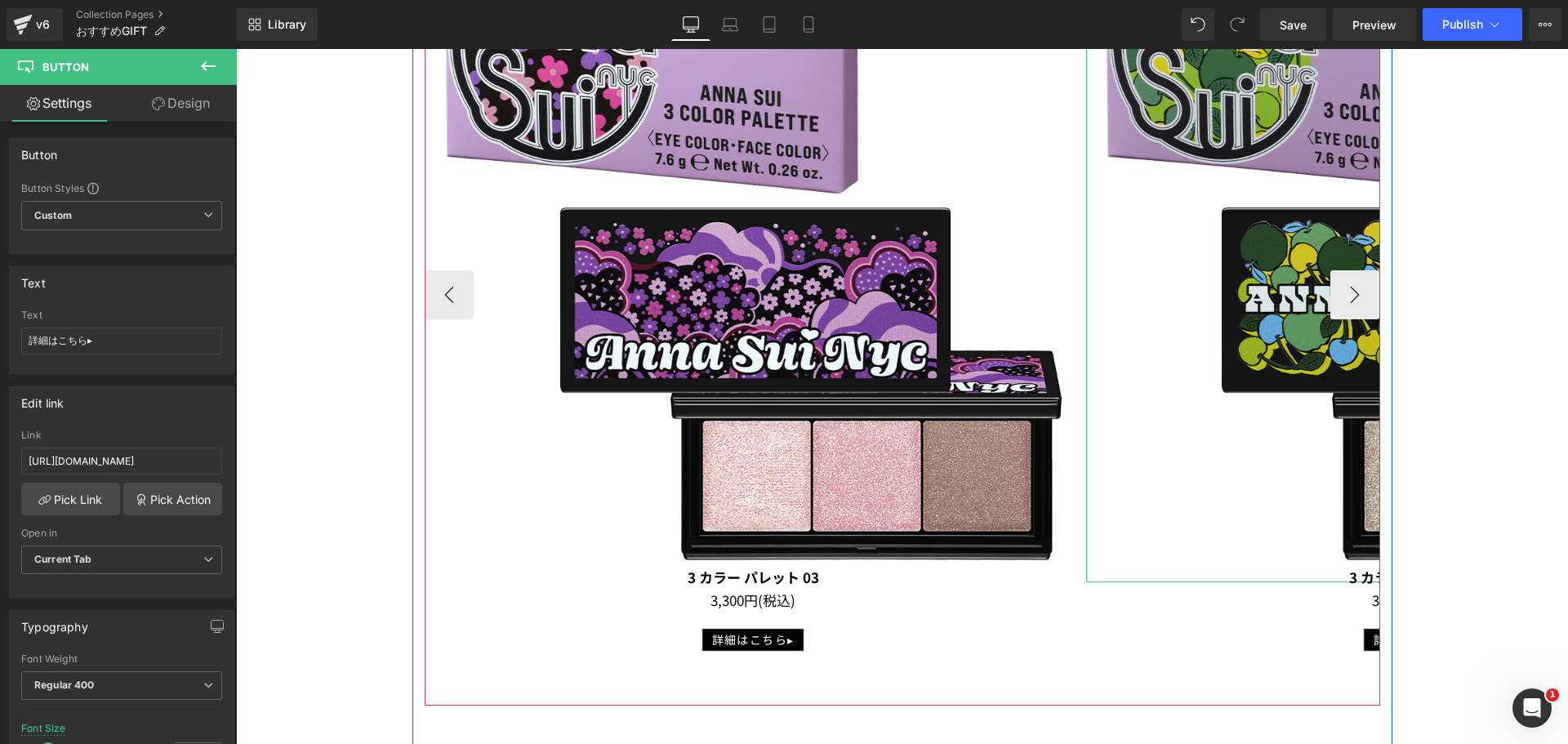
click at [1300, 223] on img at bounding box center [1415, 254] width 657 height 657
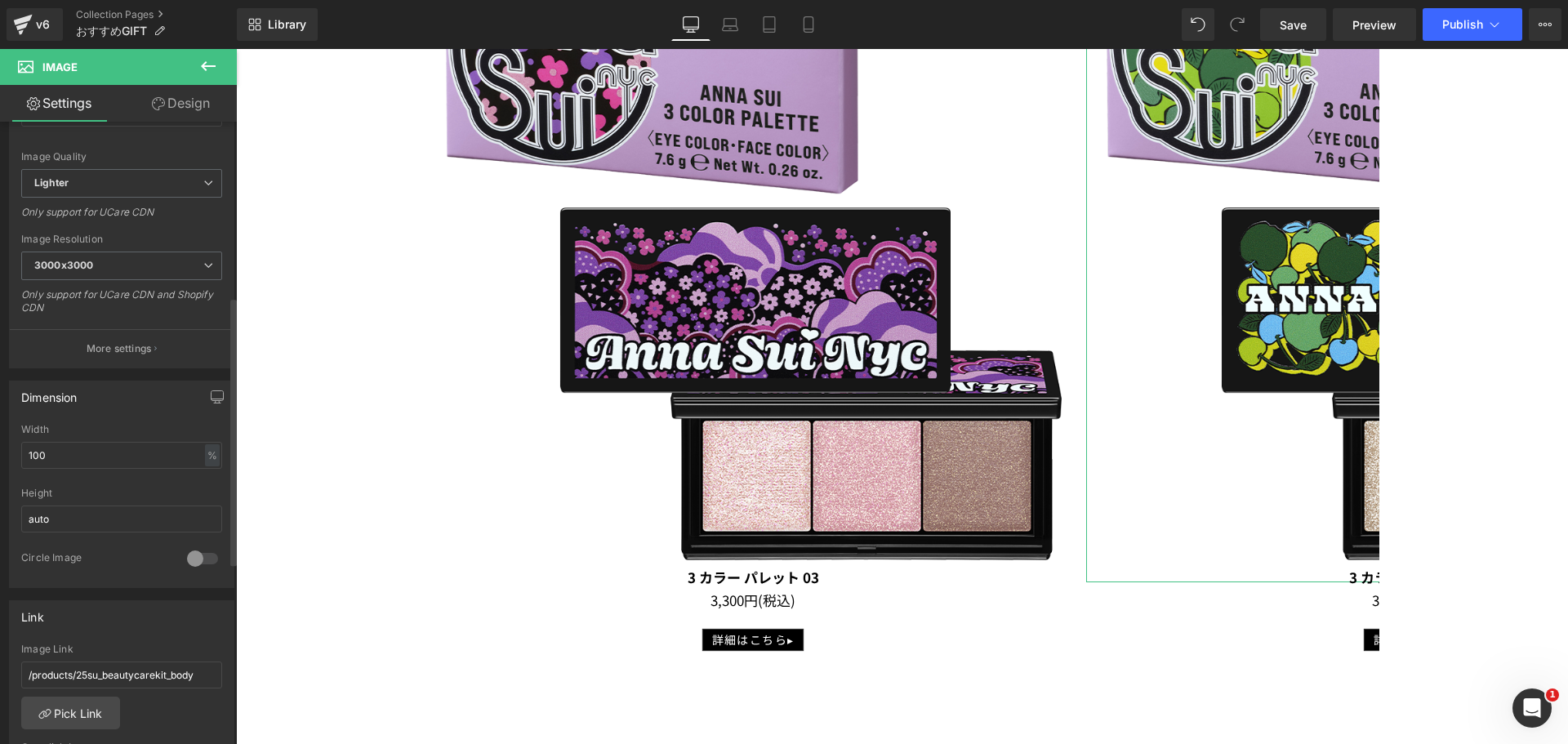
scroll to position [408, 0]
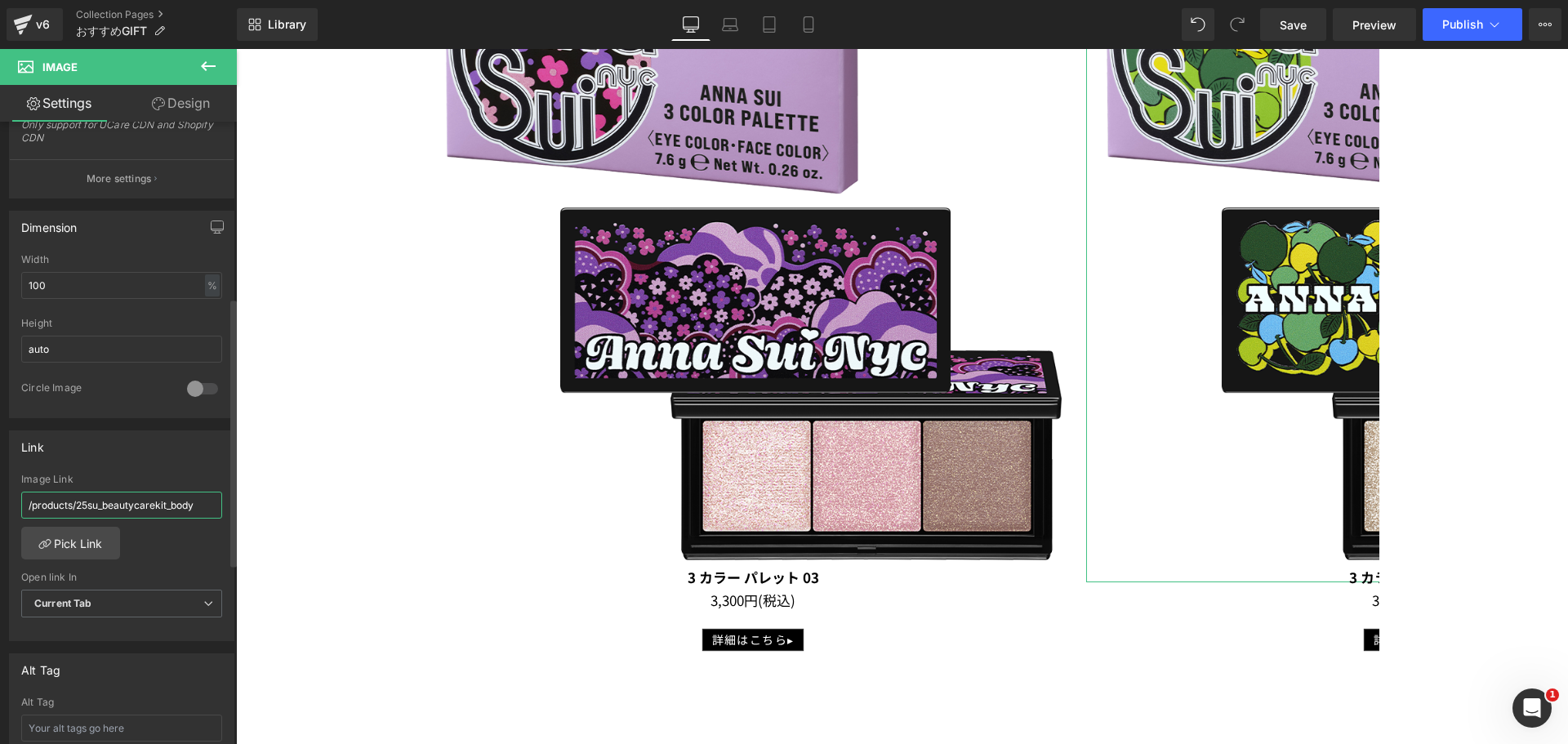
click at [196, 500] on input "/products/25su_beautycarekit_body" at bounding box center [122, 505] width 201 height 27
drag, startPoint x: 201, startPoint y: 505, endPoint x: 0, endPoint y: 507, distance: 201.0
click at [0, 507] on div "Link /products/25su_beautycarekit_body Image Link /products/25su_beautycarekit_…" at bounding box center [122, 530] width 244 height 224
paste input "https://annasui.co.jp/products/asahek01"
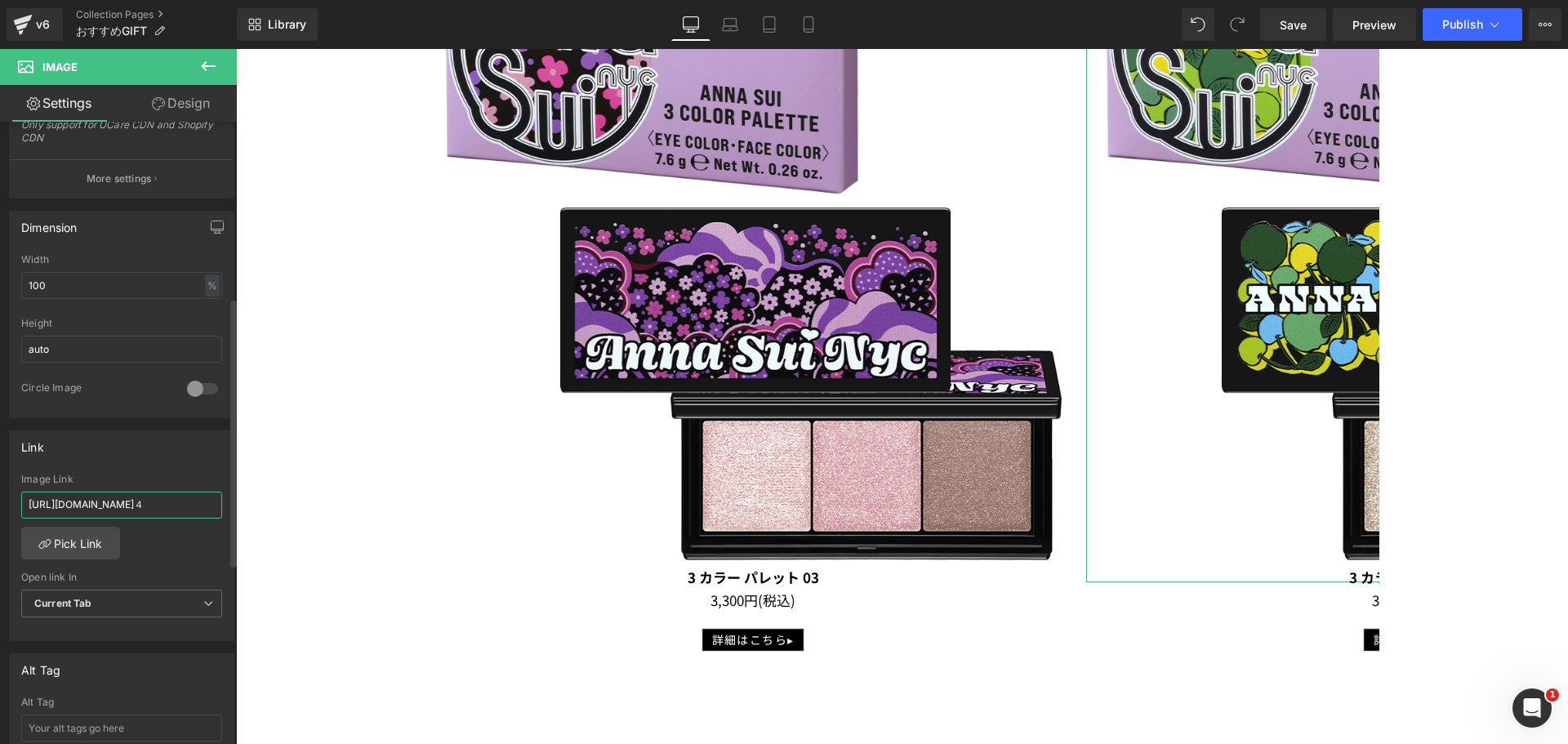
type input "https://annasui.co.jp/products/asahek04"
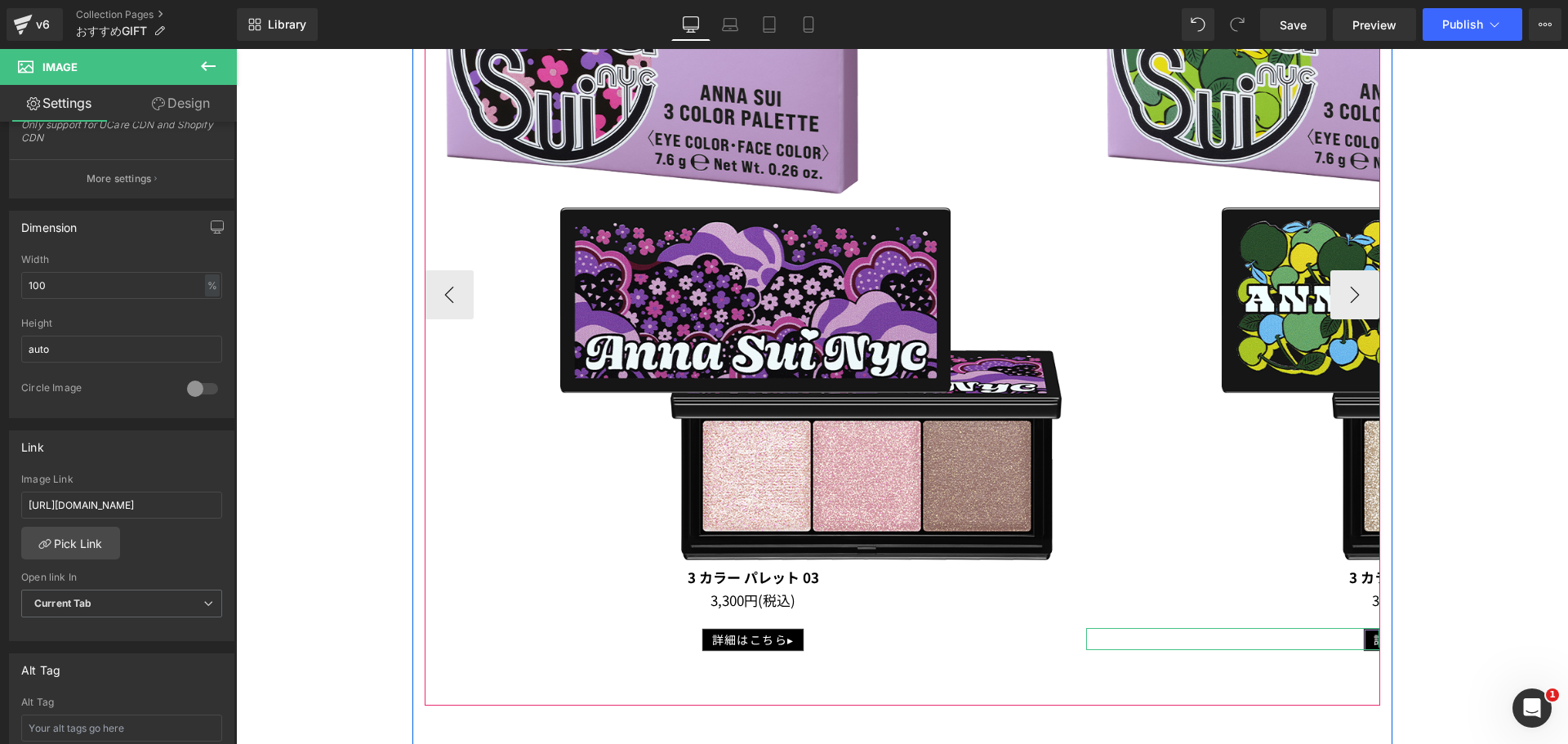
click at [1365, 640] on link "詳細はこちら▸" at bounding box center [1415, 639] width 101 height 20
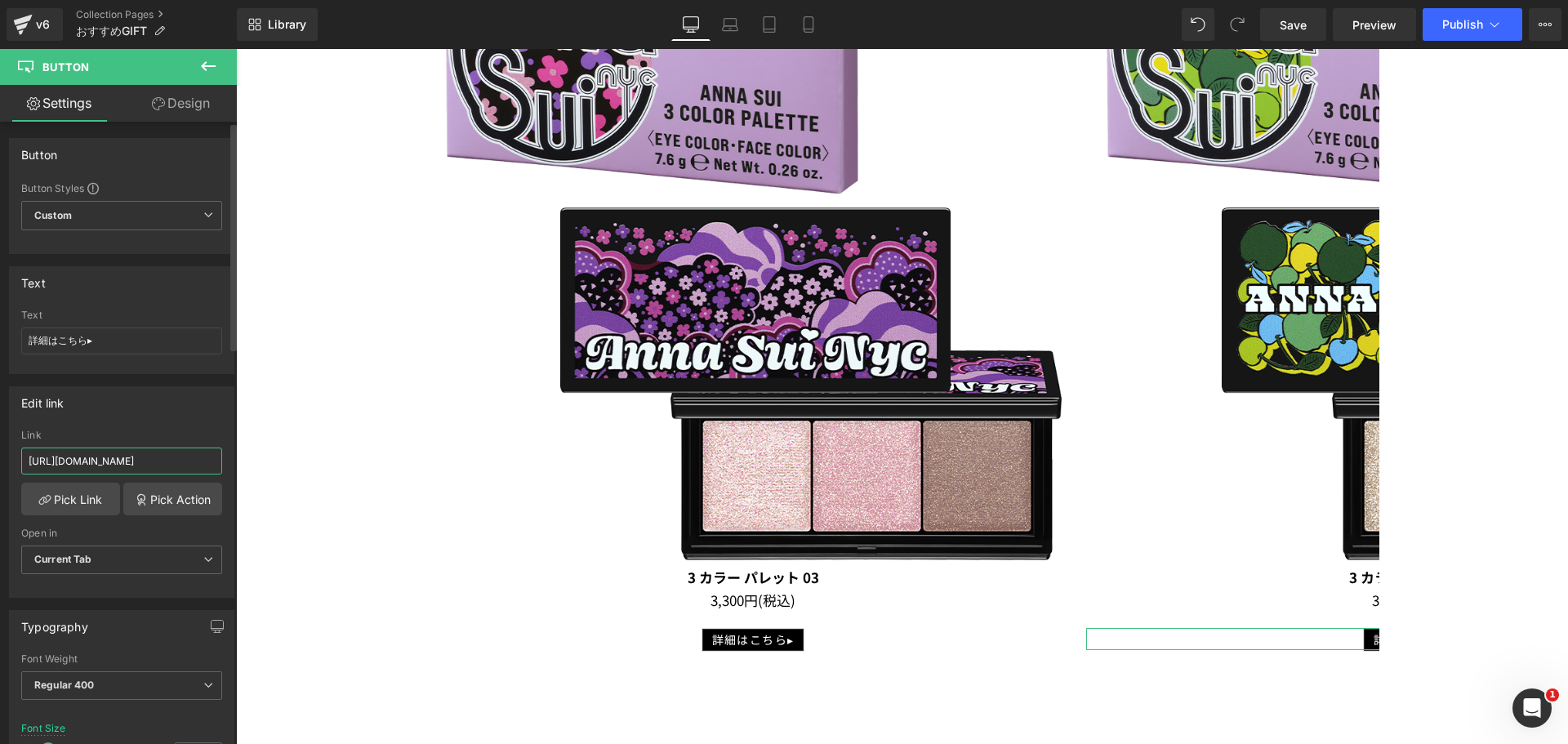
click at [189, 460] on input "https://annasui.co.jp/products/asahek04" at bounding box center [122, 461] width 201 height 27
click at [1471, 30] on span "Publish" at bounding box center [1463, 25] width 41 height 13
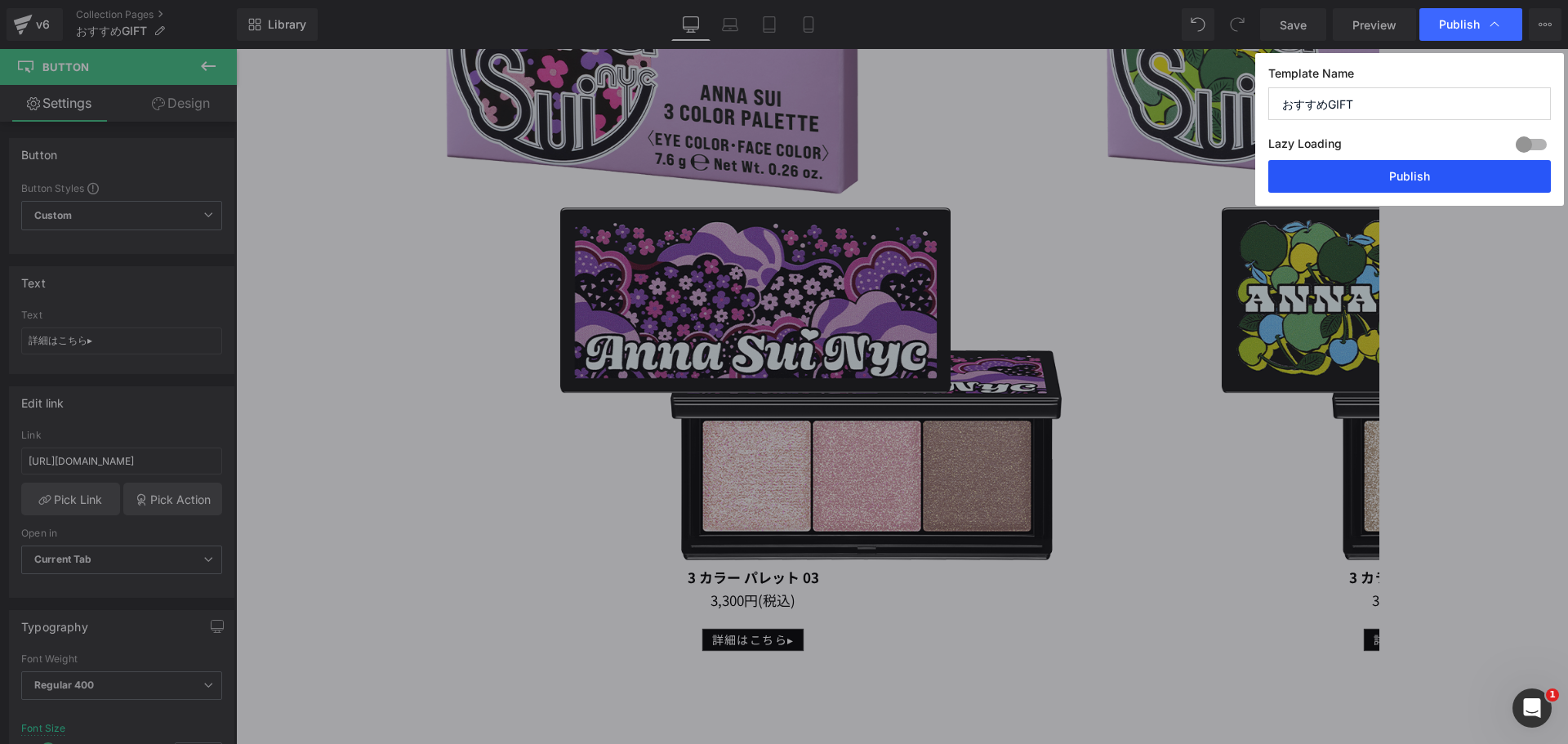
click at [1386, 178] on button "Publish" at bounding box center [1409, 176] width 283 height 33
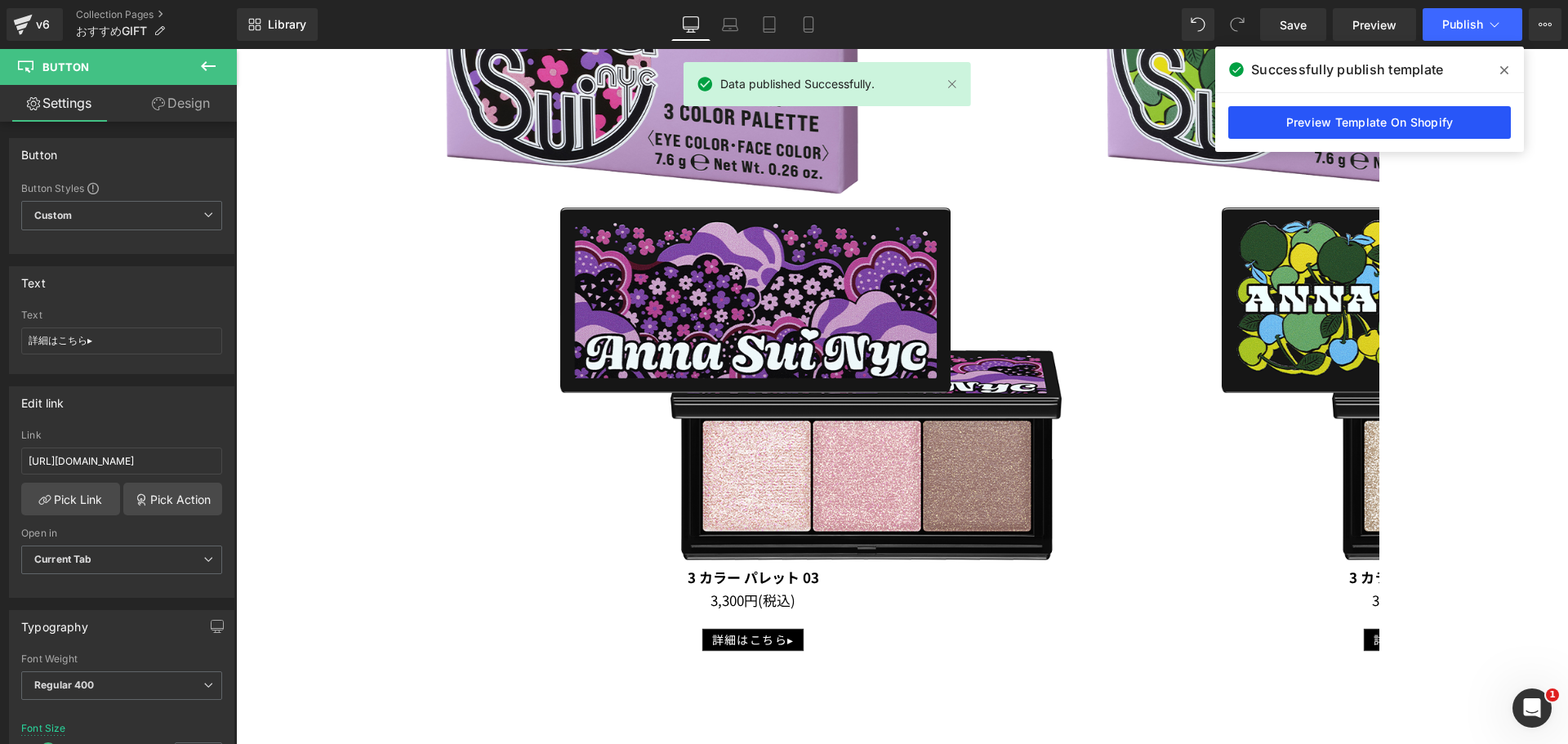
click at [1371, 119] on link "Preview Template On Shopify" at bounding box center [1369, 123] width 283 height 33
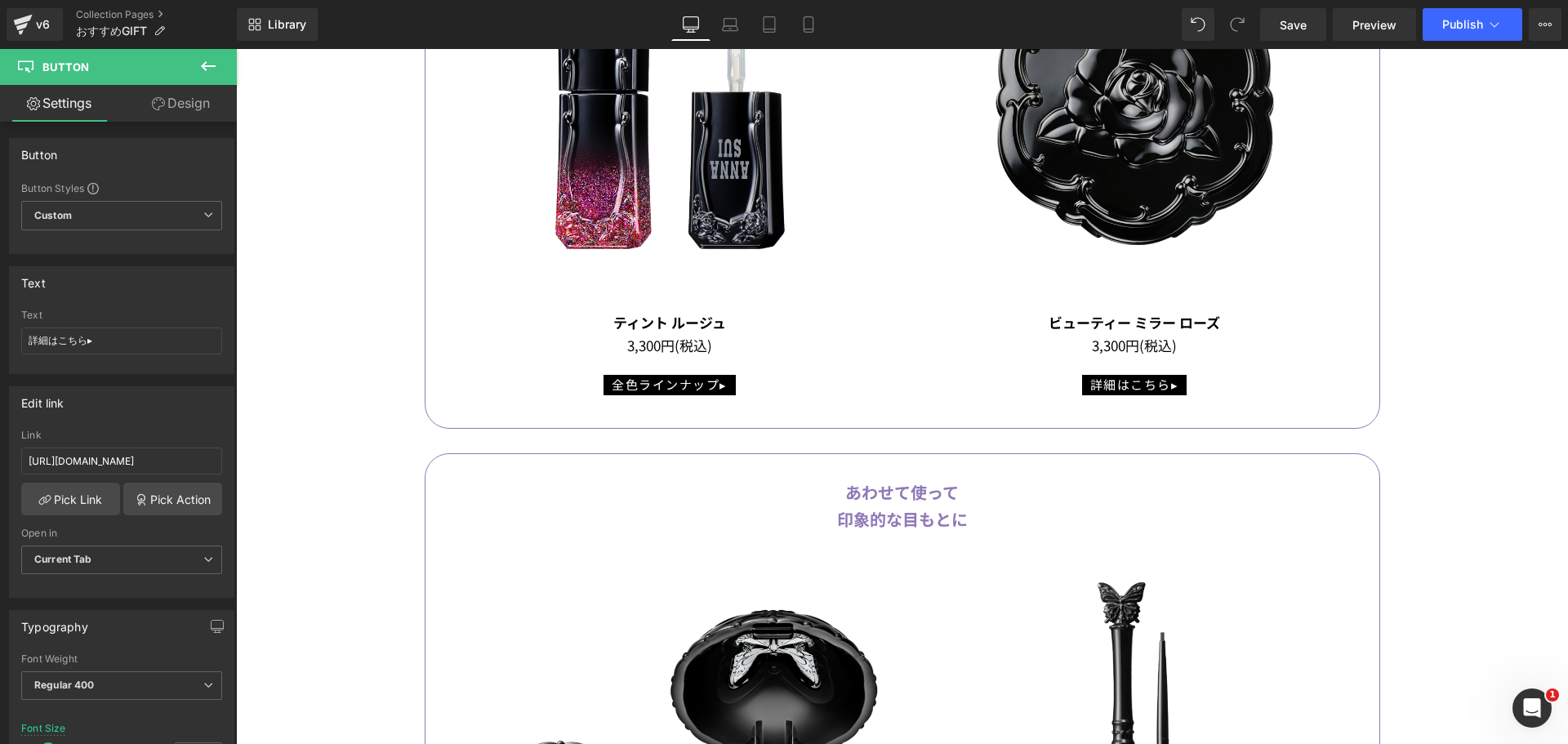
scroll to position [2857, 0]
